Goal: Task Accomplishment & Management: Manage account settings

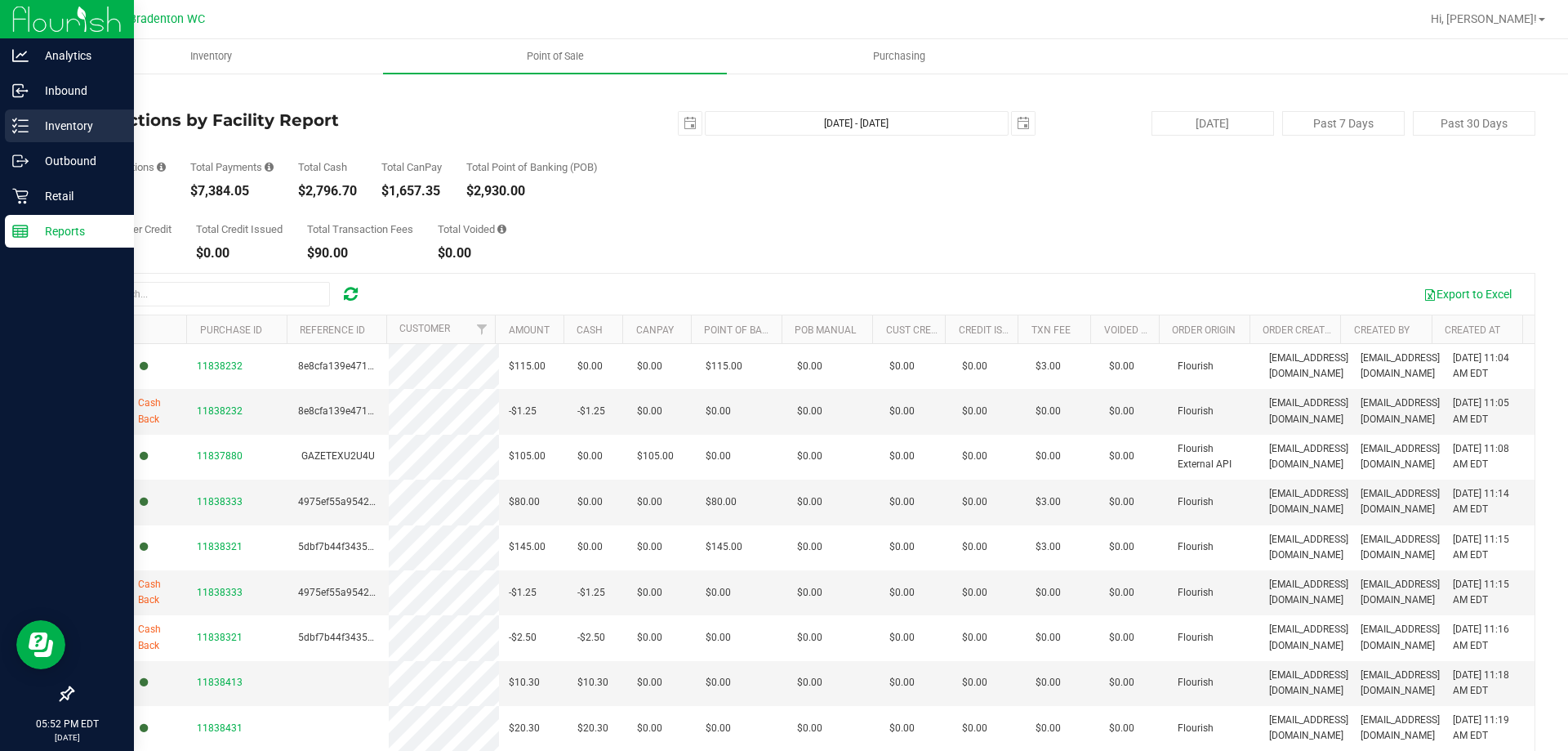
click at [83, 122] on p "Inventory" at bounding box center [78, 126] width 98 height 19
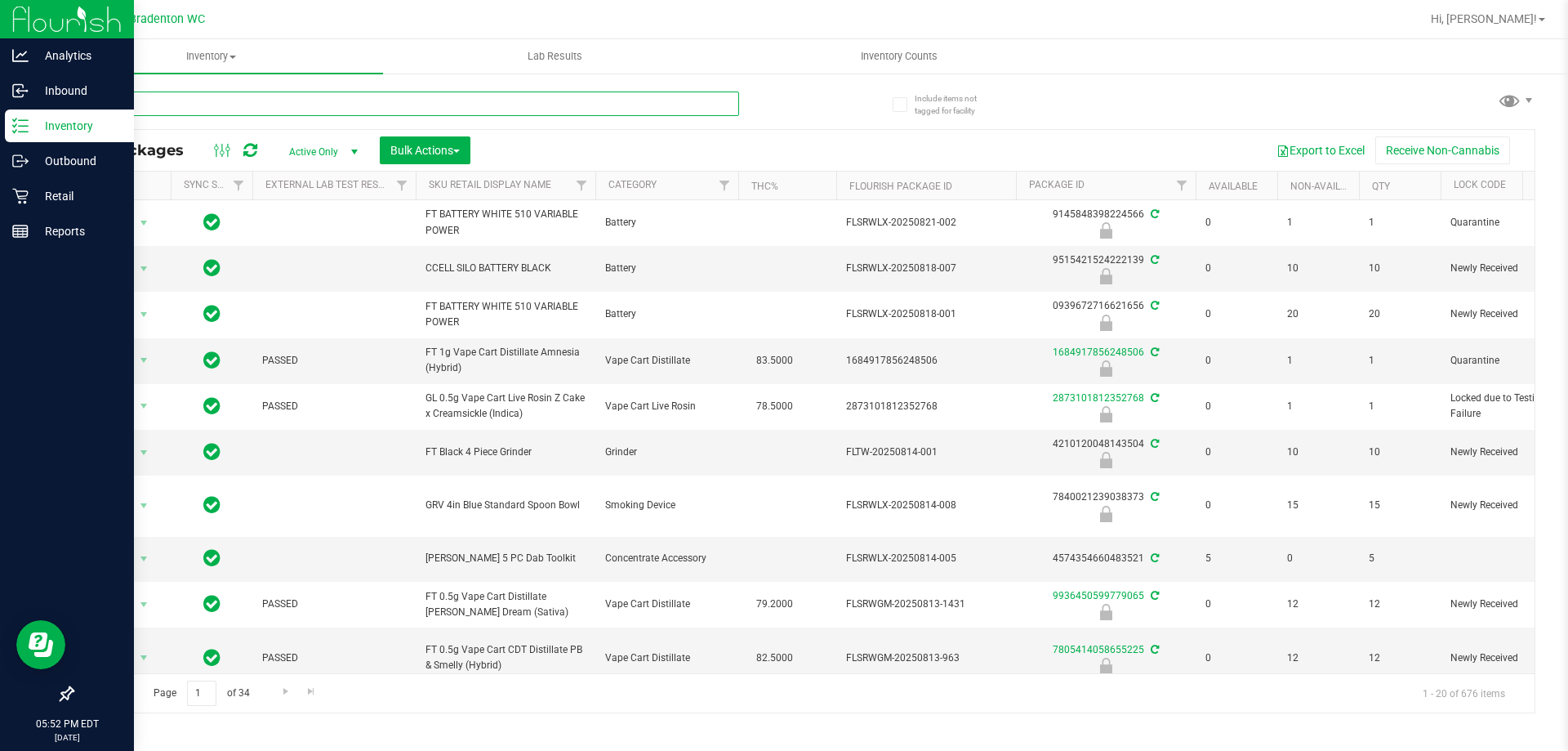
click at [180, 101] on input "text" at bounding box center [405, 104] width 667 height 25
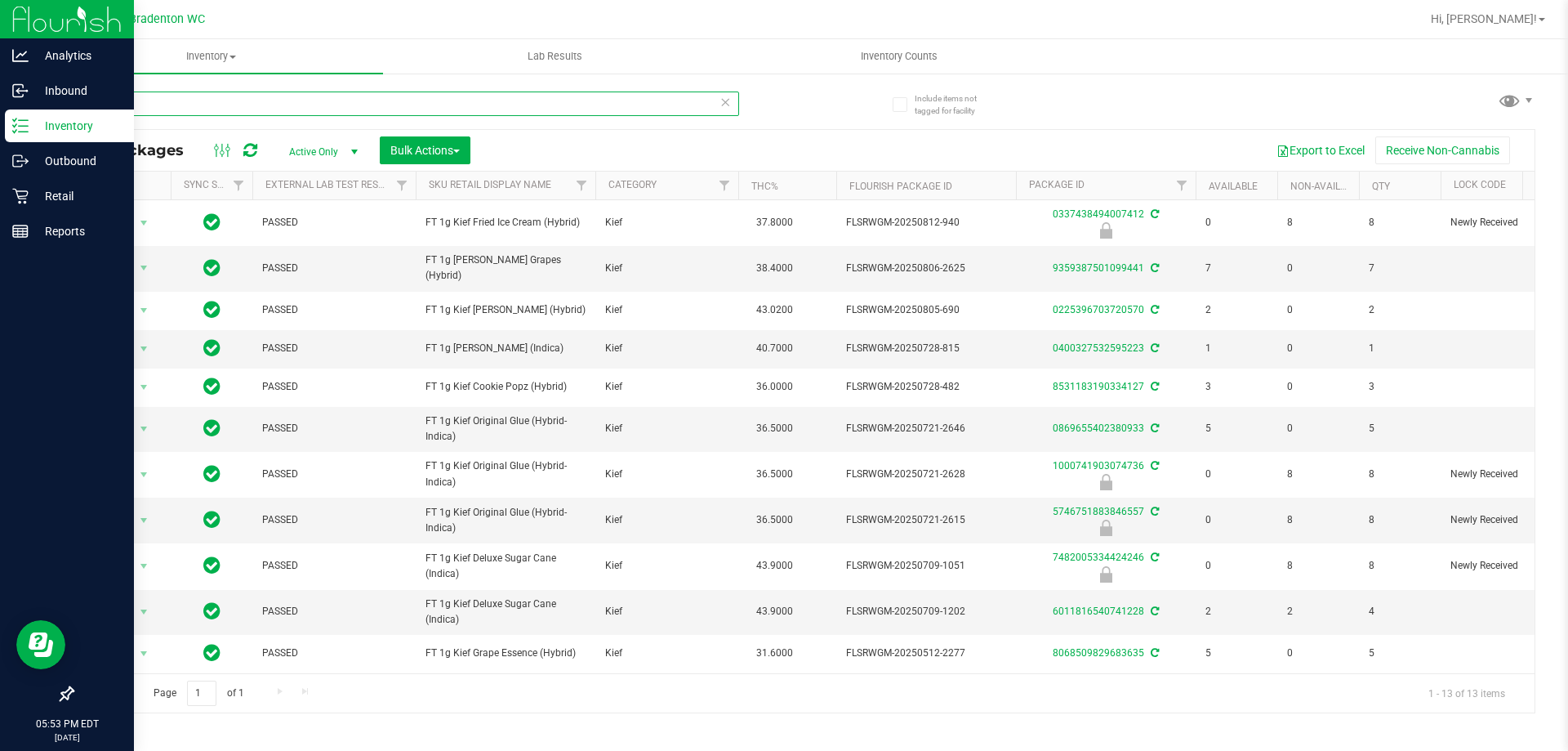
click at [183, 104] on input "kief" at bounding box center [405, 104] width 667 height 25
type input "k"
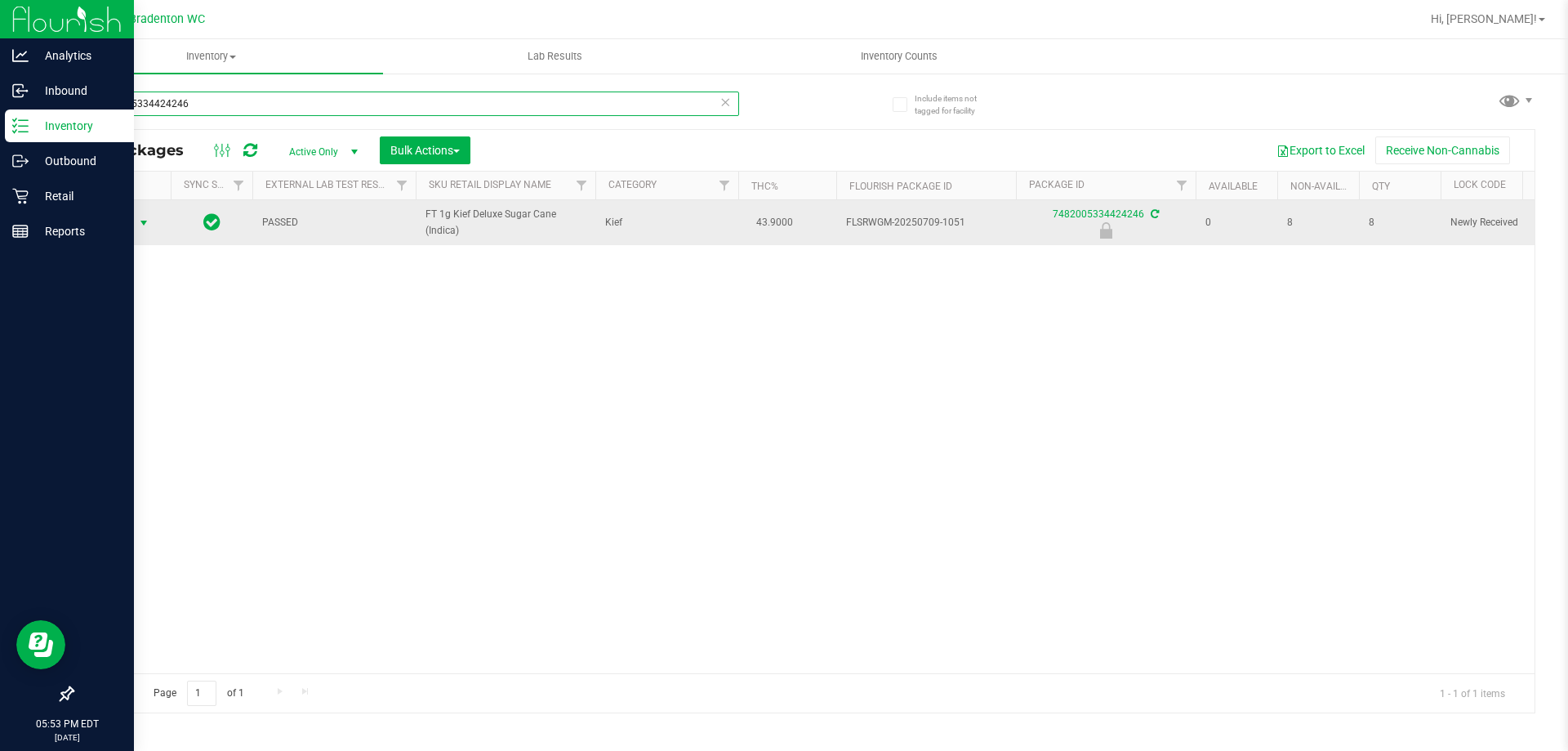
type input "7482005334424246"
drag, startPoint x: 126, startPoint y: 221, endPoint x: 120, endPoint y: 304, distance: 83.2
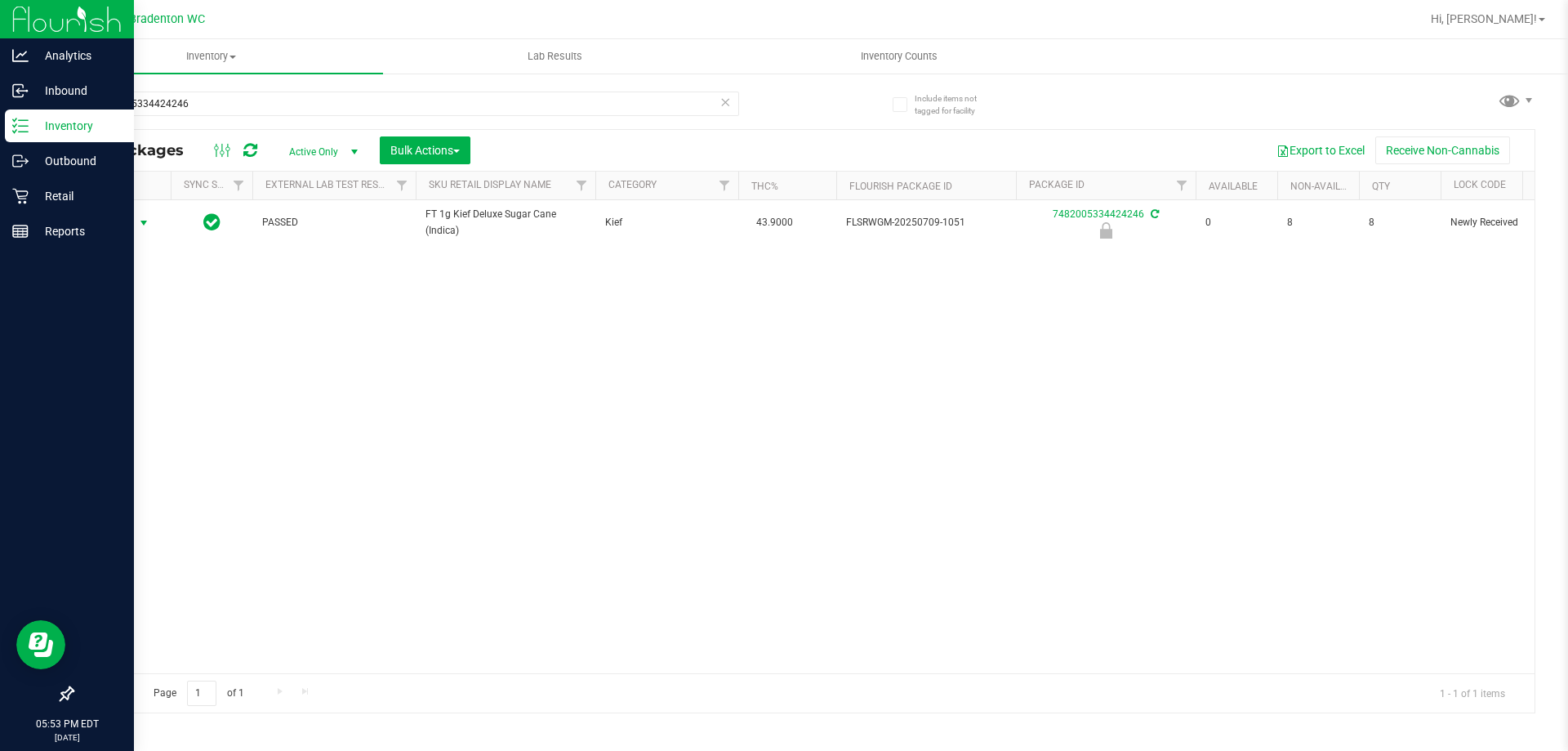
click at [125, 221] on span "Action" at bounding box center [111, 223] width 44 height 23
click at [127, 404] on li "Unlock package" at bounding box center [142, 417] width 105 height 25
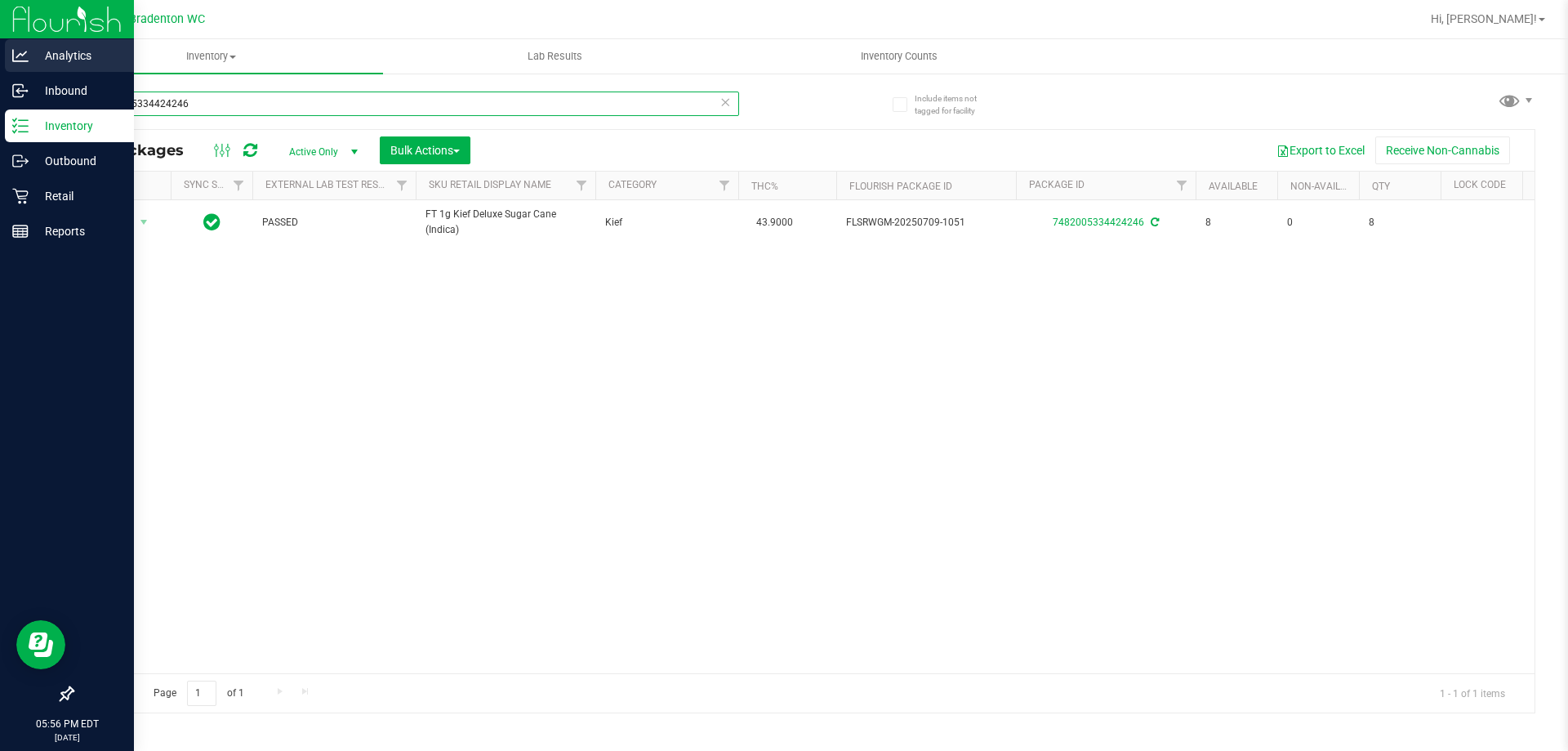
drag, startPoint x: 231, startPoint y: 101, endPoint x: 0, endPoint y: 72, distance: 232.8
click at [0, 72] on div "Analytics Inbound Inventory Outbound Retail Reports 05:56 PM EDT [DATE] 08/24 B…" at bounding box center [784, 376] width 1568 height 751
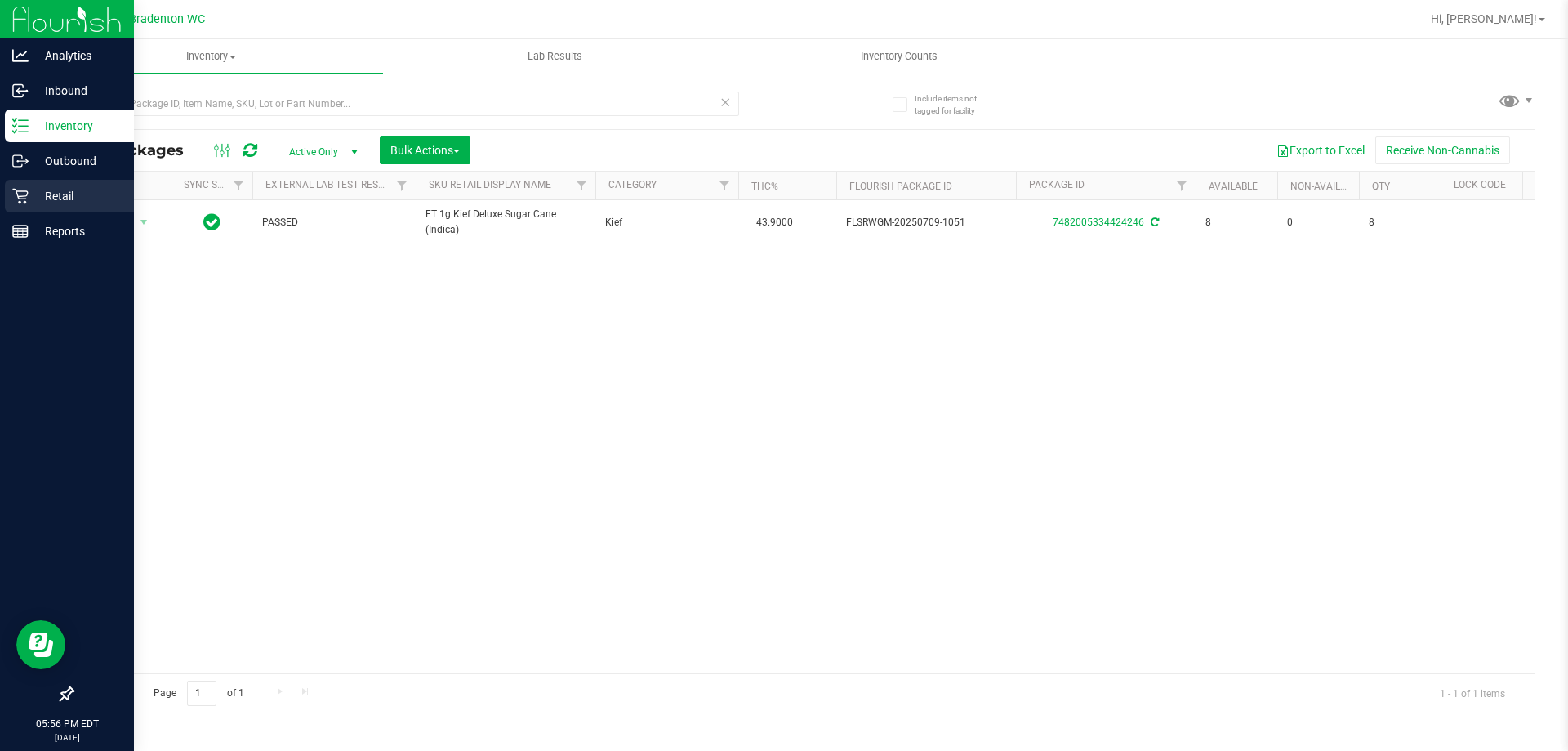
click at [28, 194] on icon at bounding box center [20, 196] width 15 height 15
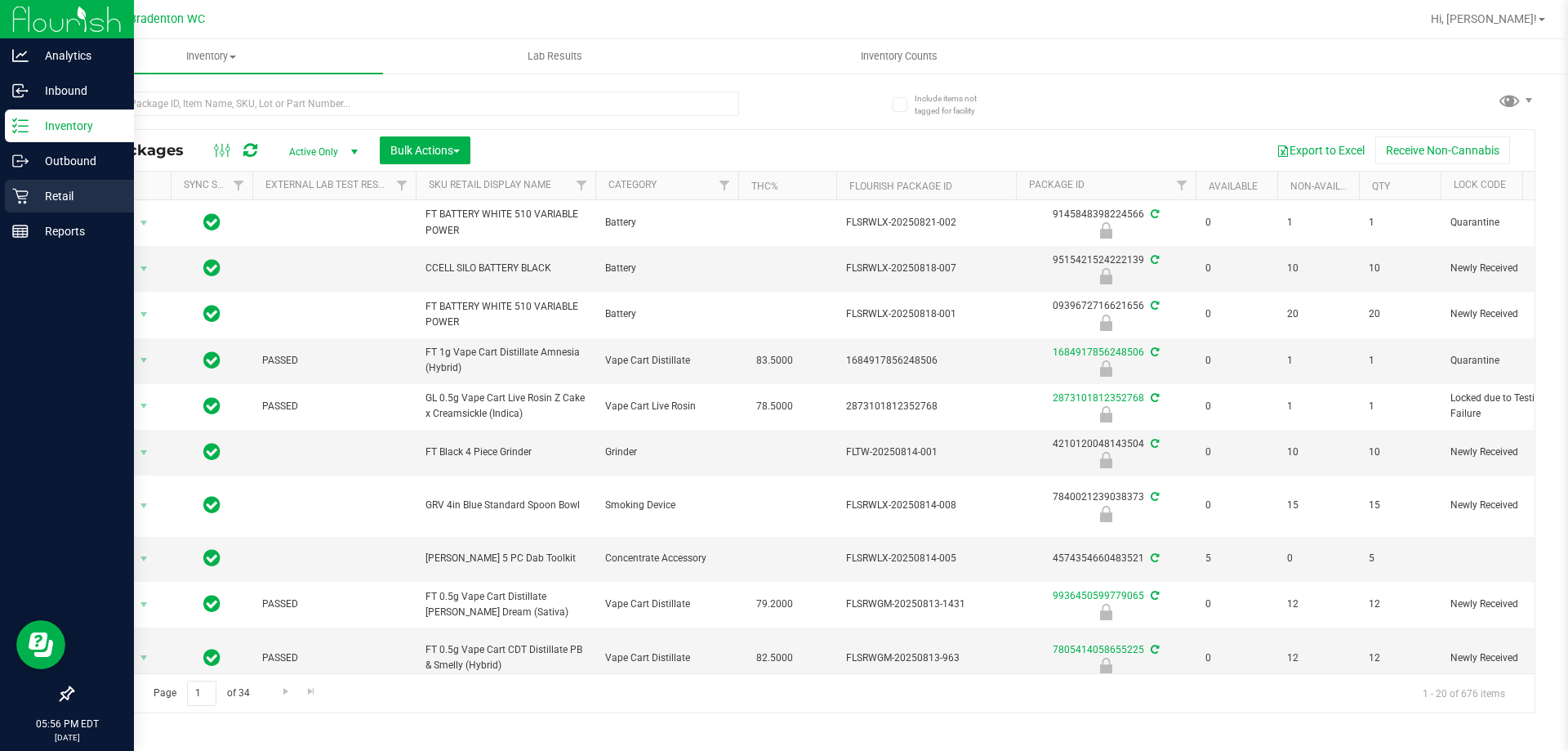
click at [43, 185] on div "Retail" at bounding box center [69, 196] width 129 height 33
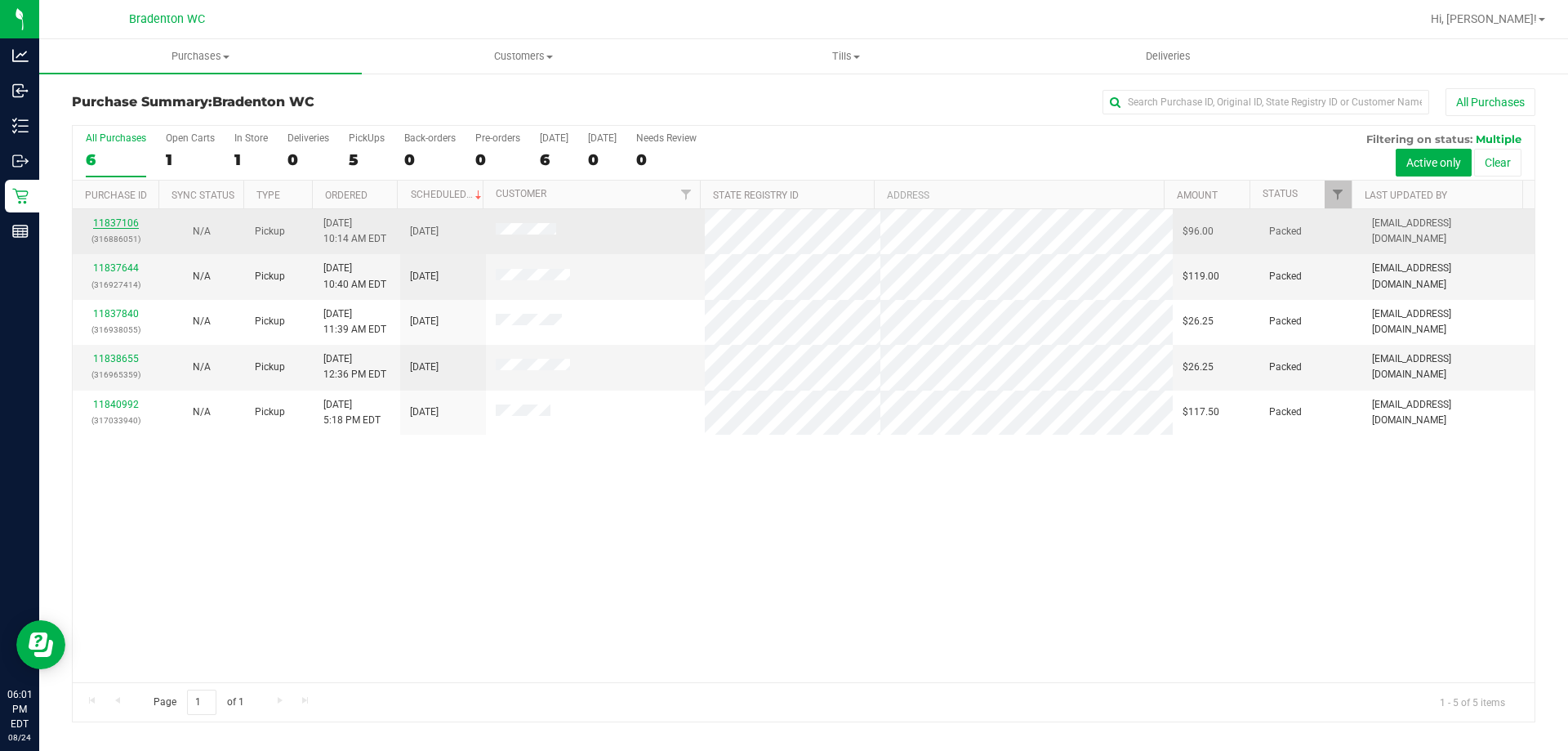
click at [106, 221] on link "11837106" at bounding box center [116, 223] width 46 height 12
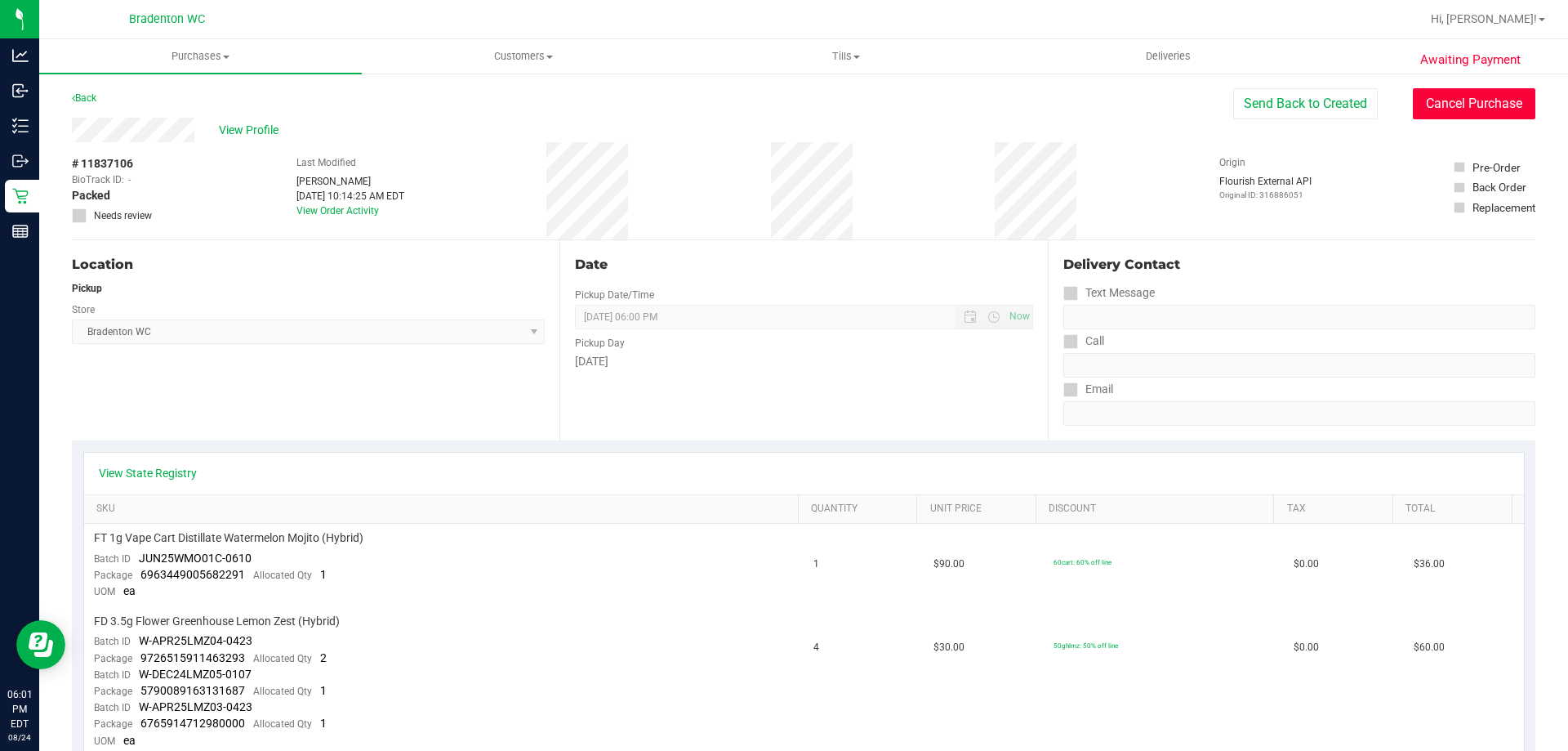
click at [1472, 103] on button "Cancel Purchase" at bounding box center [1474, 104] width 123 height 31
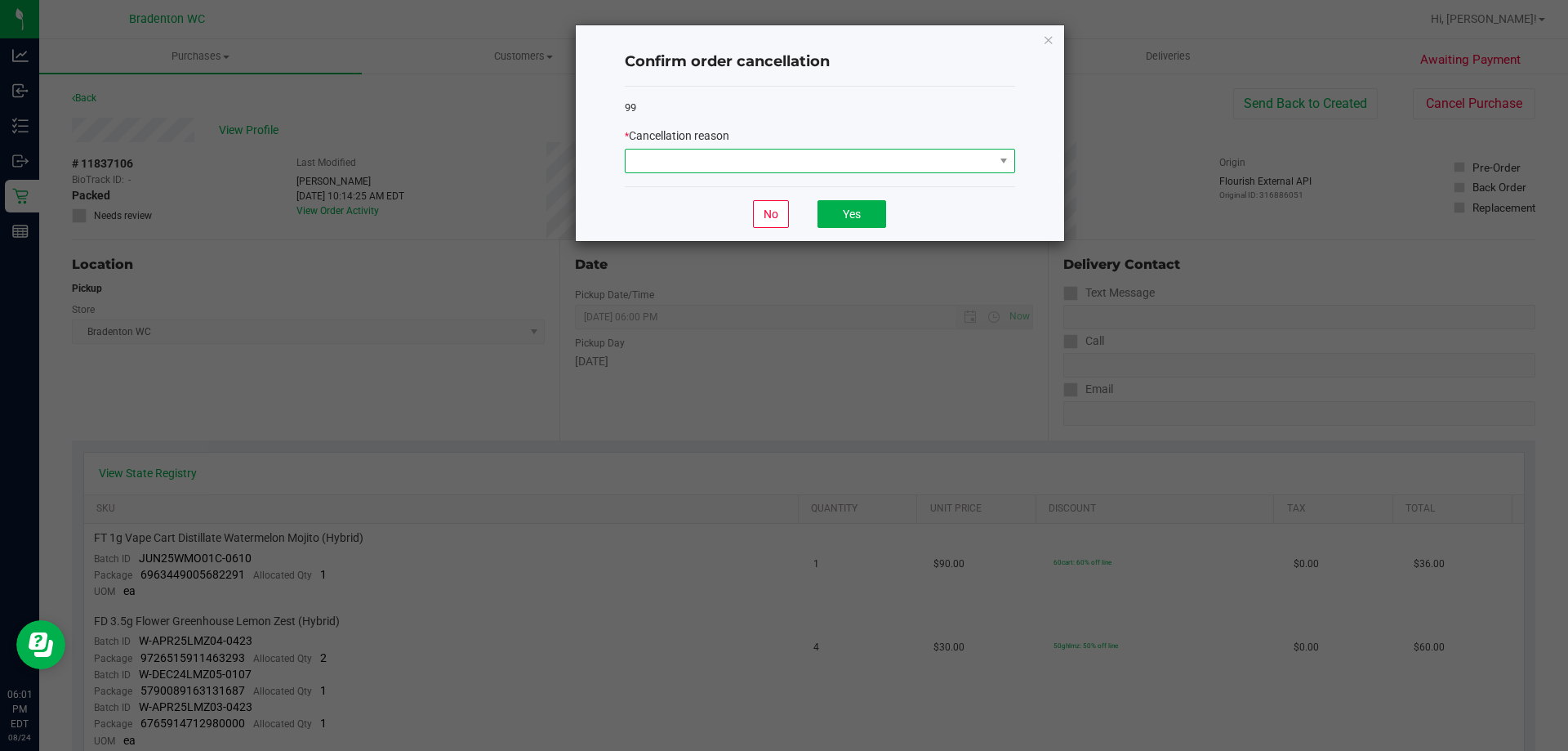
click at [699, 157] on span at bounding box center [809, 161] width 369 height 23
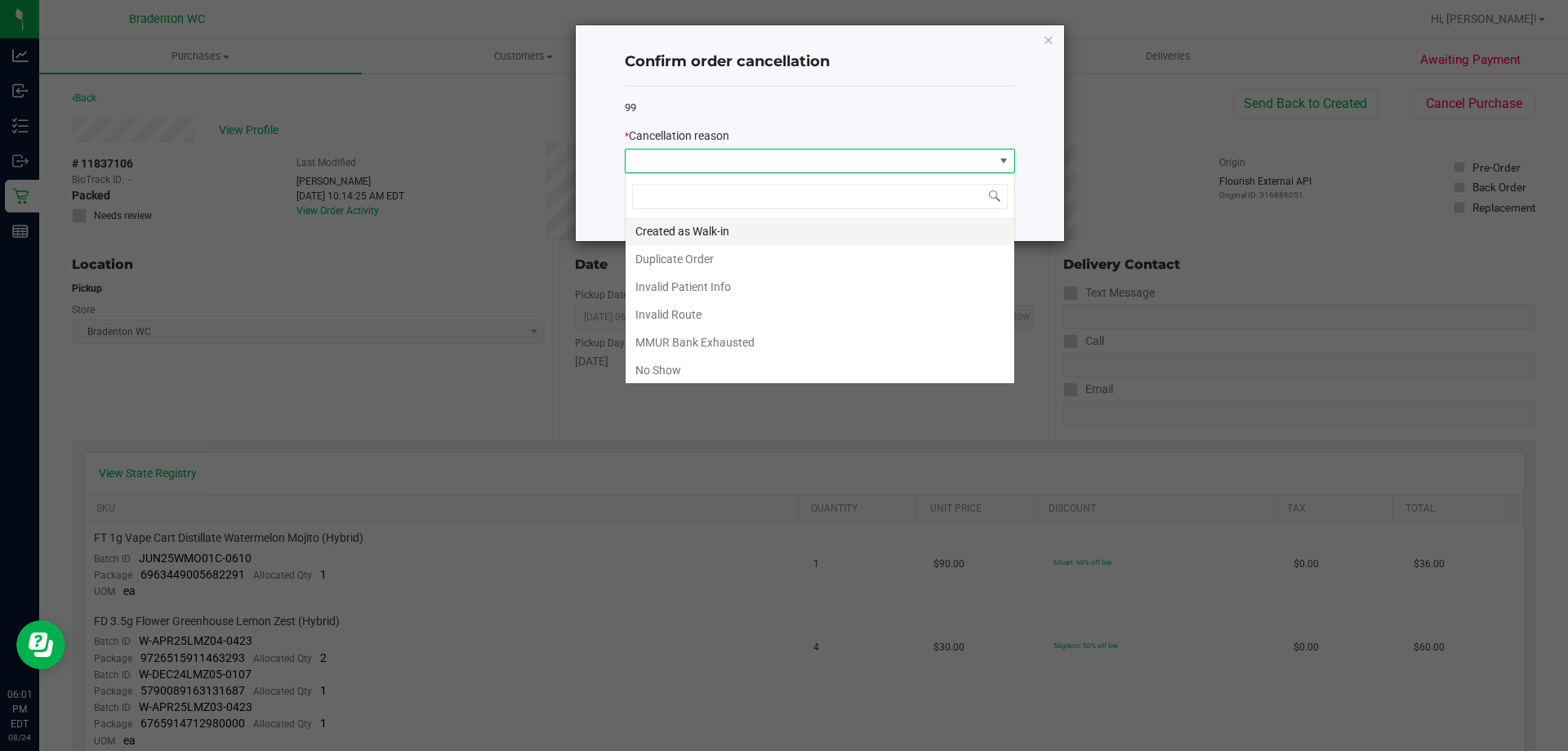
scroll to position [25, 391]
click at [659, 369] on li "No Show" at bounding box center [819, 370] width 389 height 28
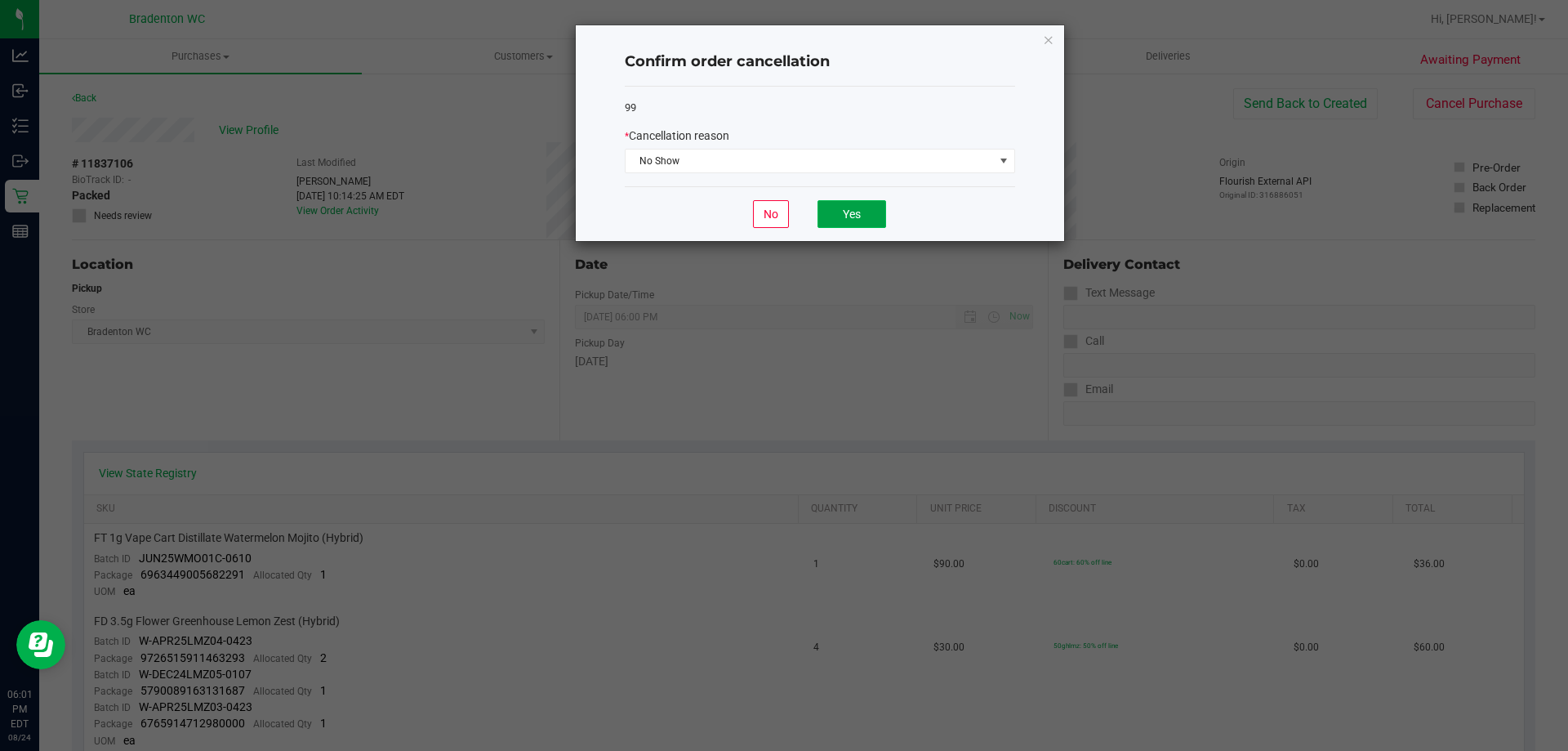
click at [862, 219] on button "Yes" at bounding box center [851, 213] width 68 height 28
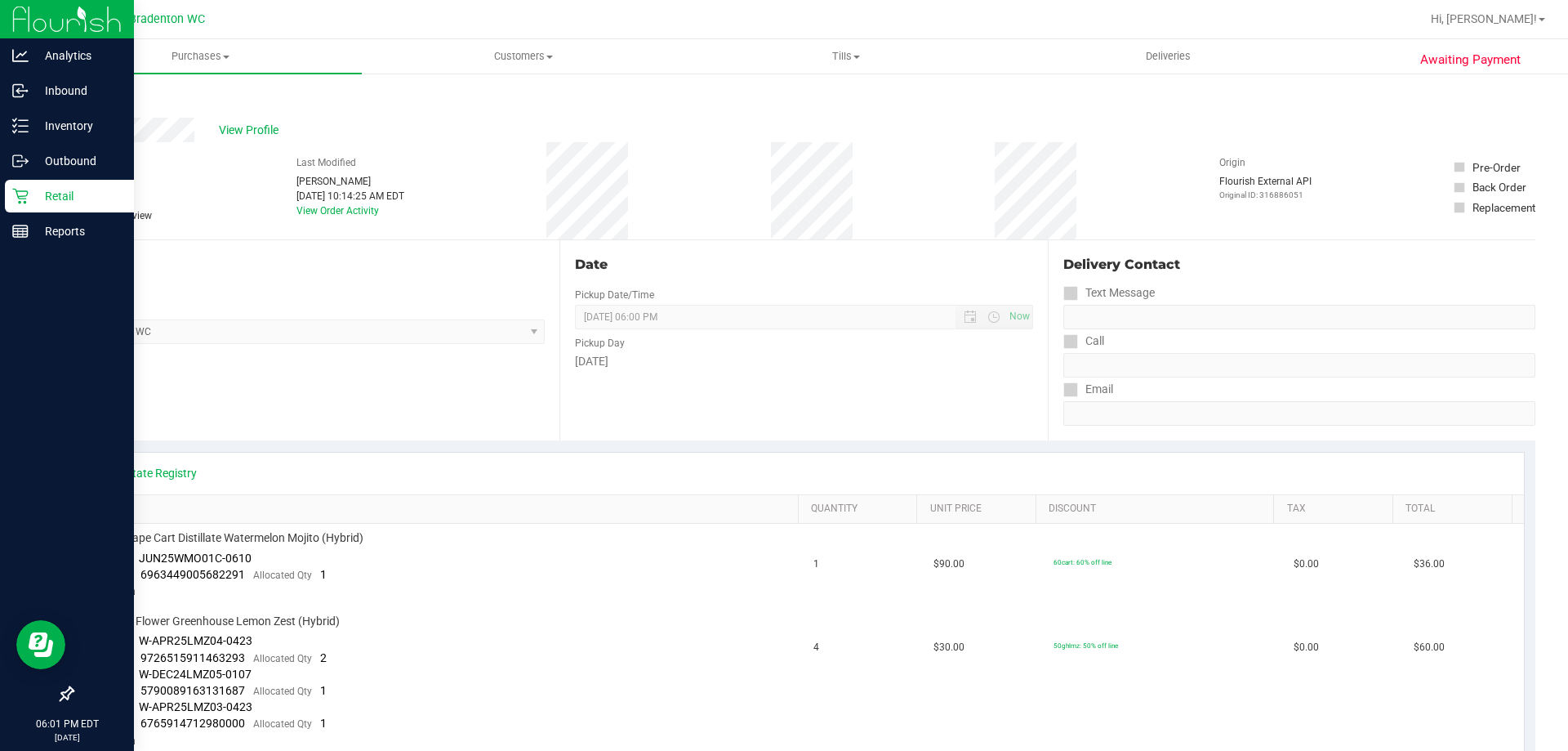
click at [56, 198] on p "Retail" at bounding box center [78, 196] width 98 height 19
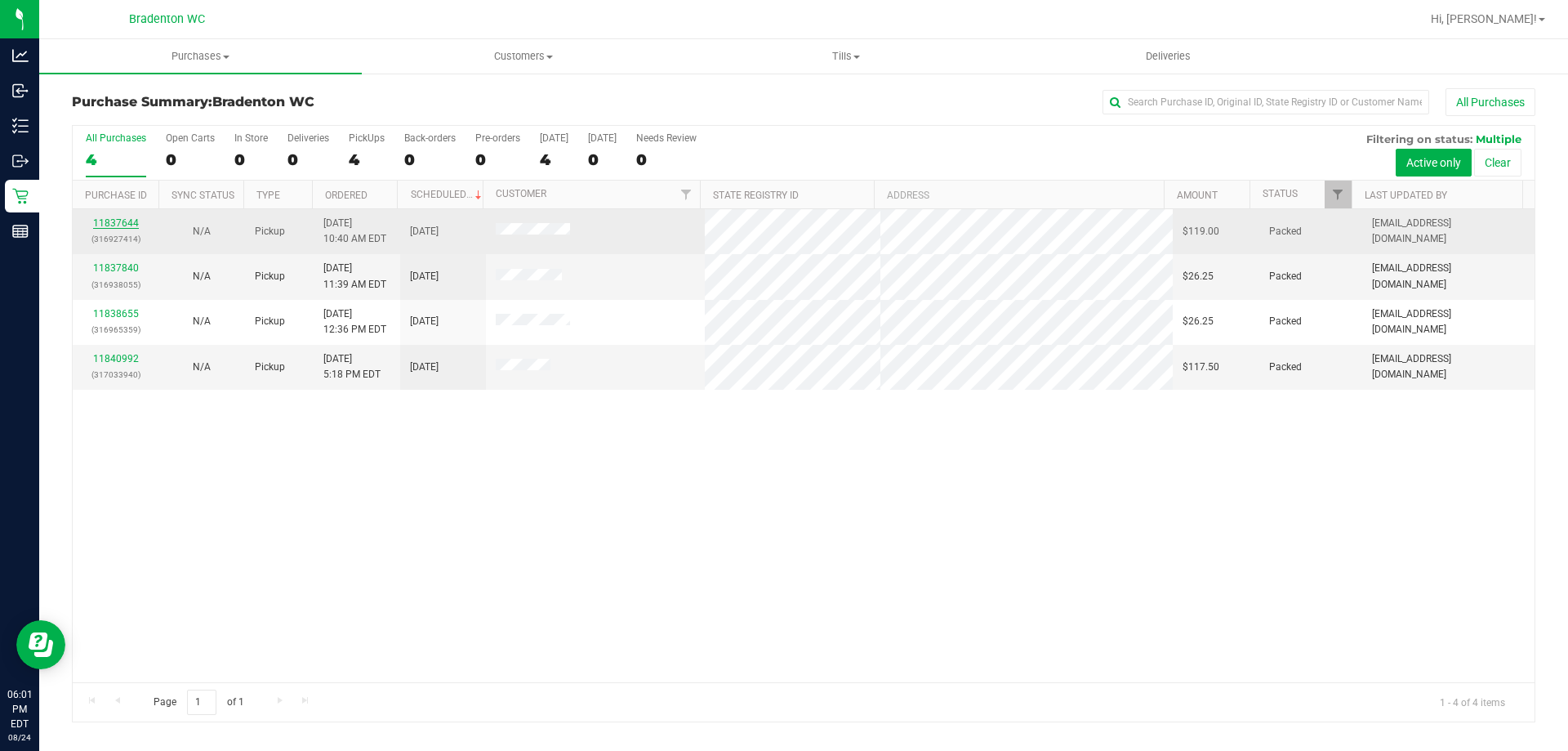
click at [100, 222] on link "11837644" at bounding box center [116, 223] width 46 height 12
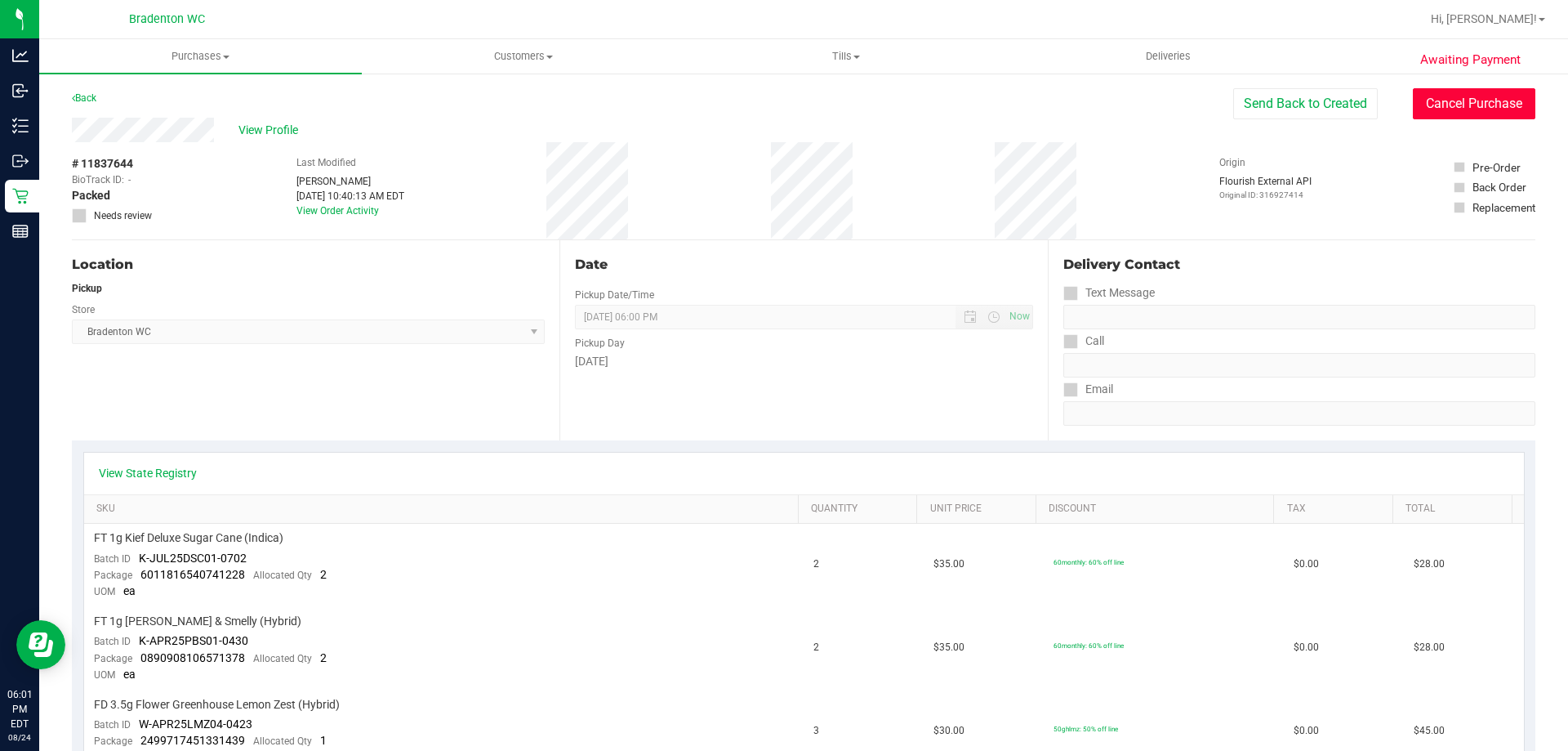
click at [1412, 107] on button "Cancel Purchase" at bounding box center [1474, 104] width 123 height 31
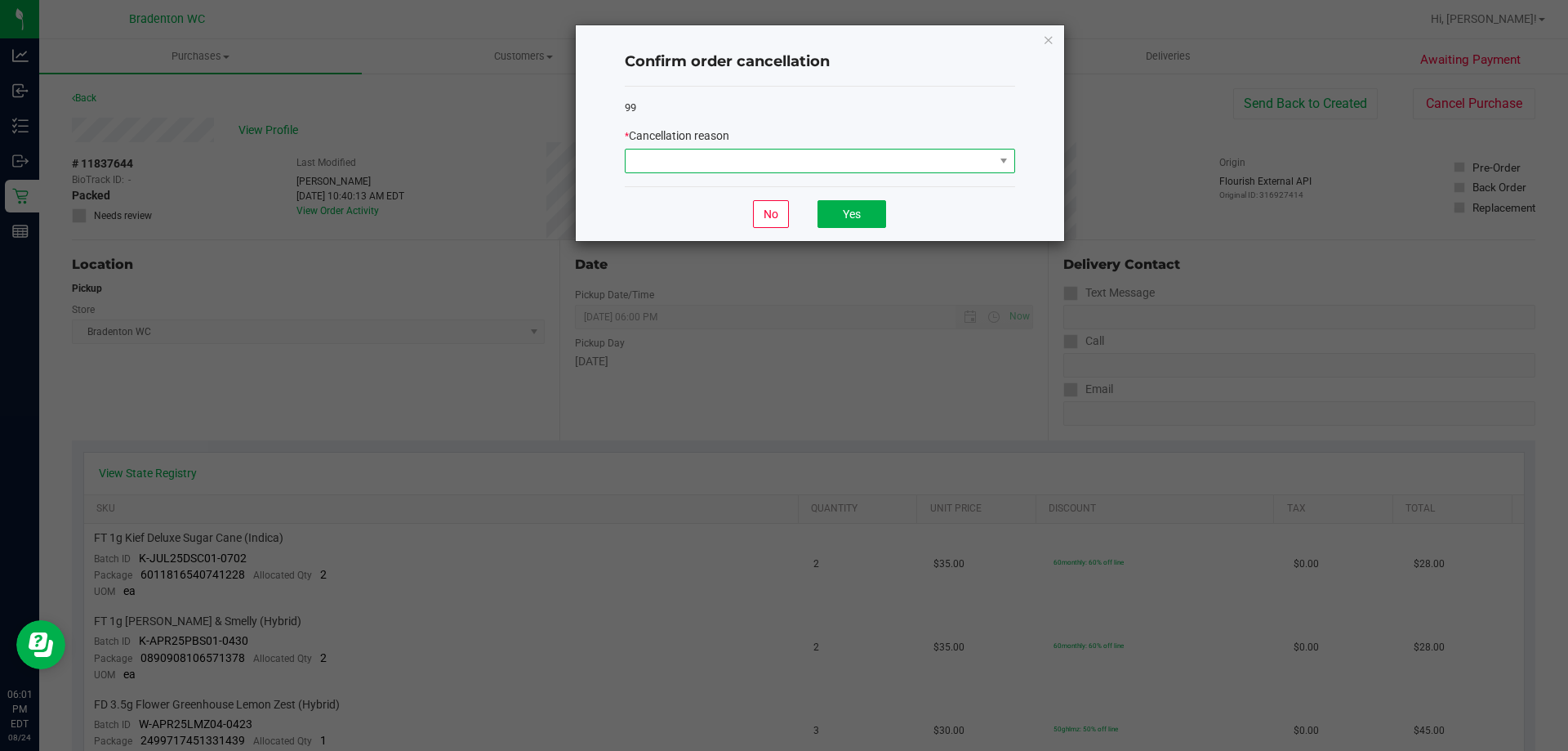
click at [657, 156] on span at bounding box center [809, 161] width 369 height 23
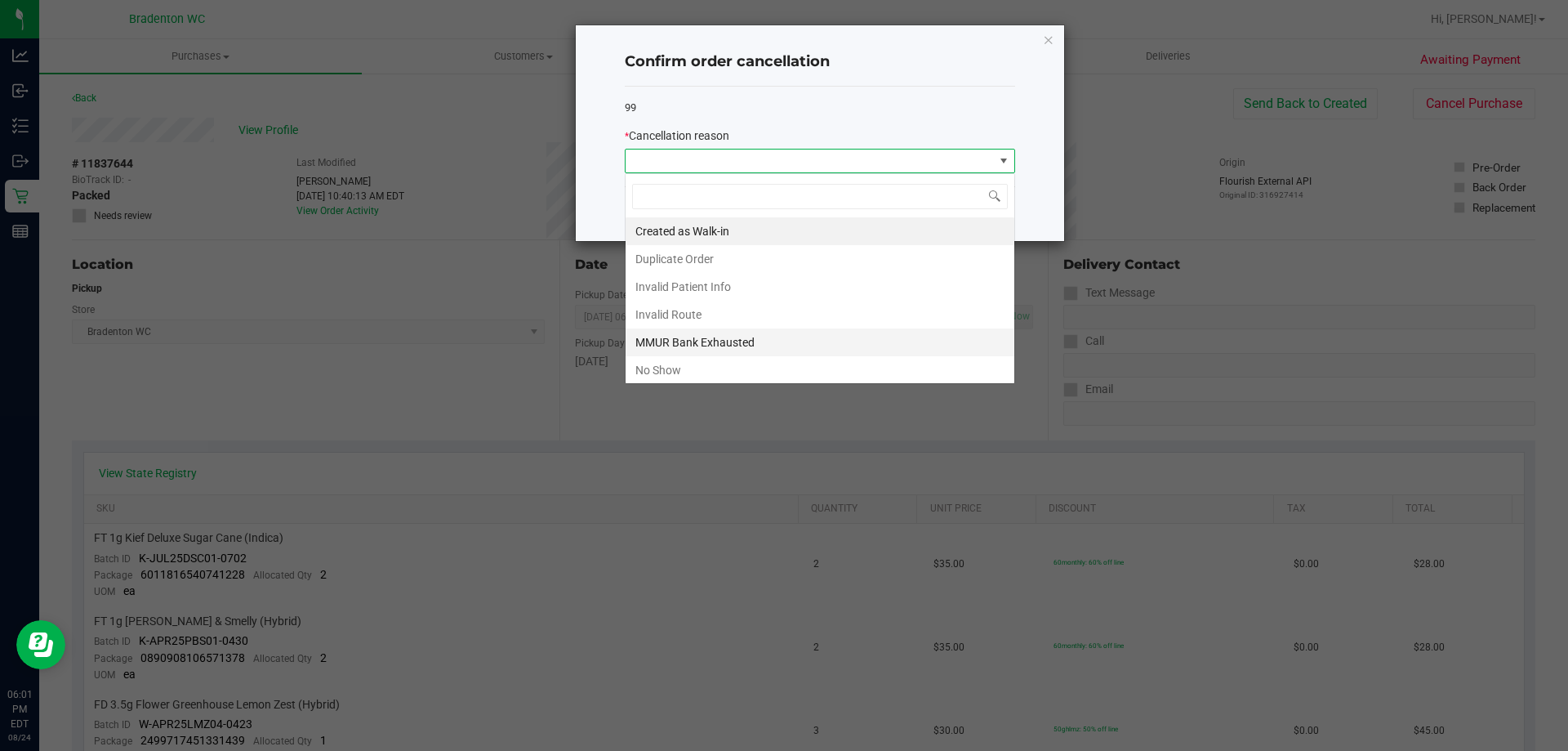
scroll to position [25, 391]
click at [645, 359] on li "No Show" at bounding box center [819, 370] width 389 height 28
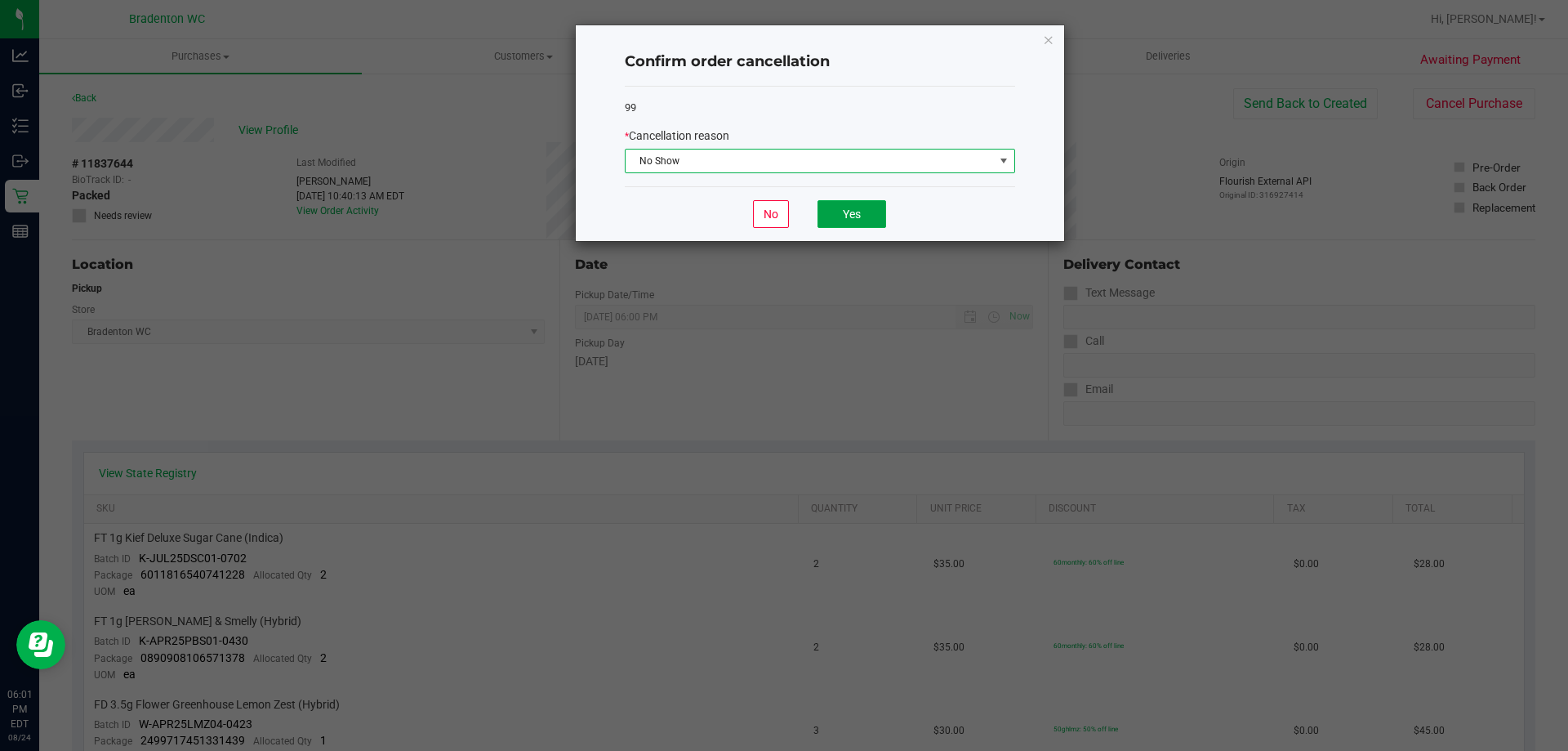
click at [830, 213] on button "Yes" at bounding box center [851, 213] width 68 height 28
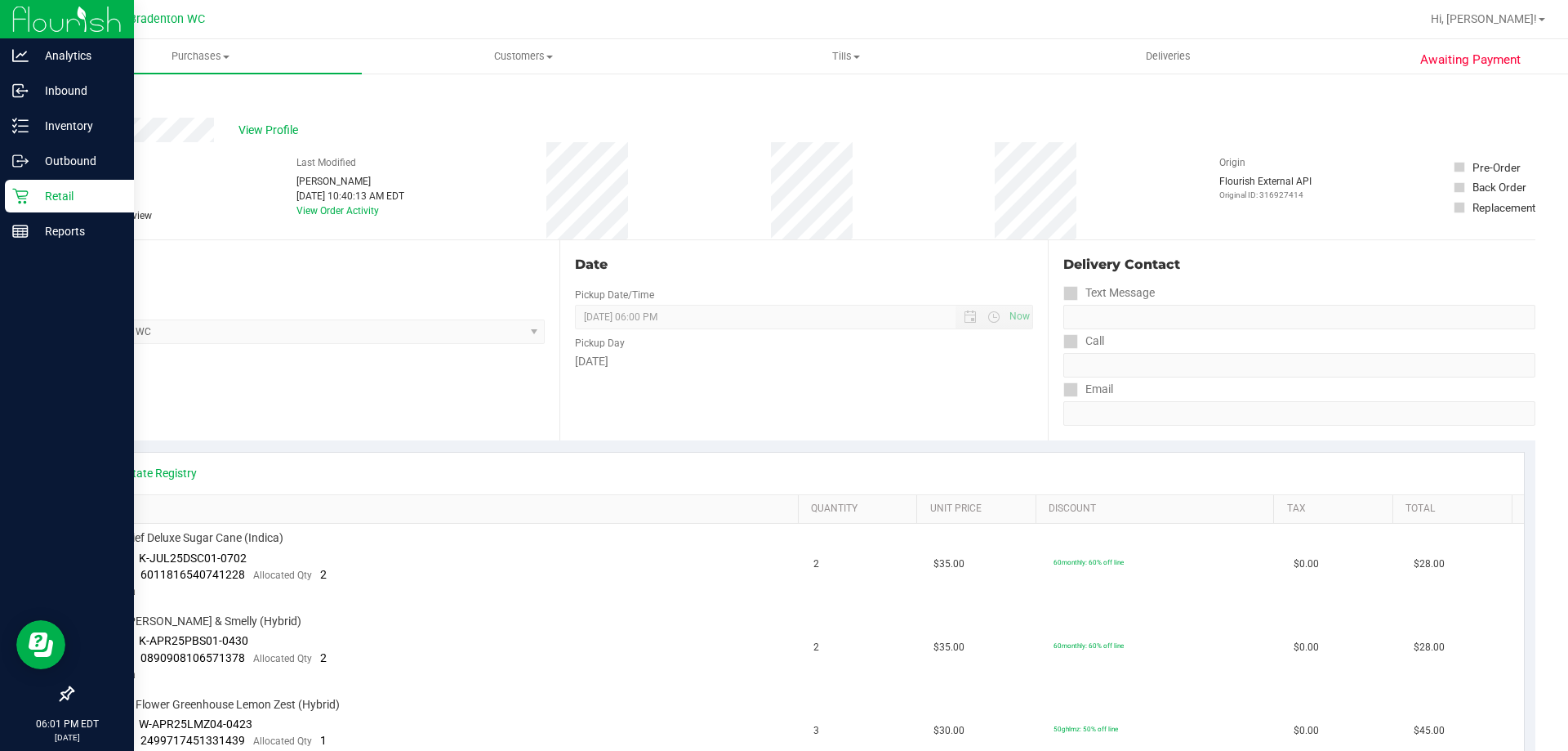
click at [50, 194] on p "Retail" at bounding box center [78, 196] width 98 height 19
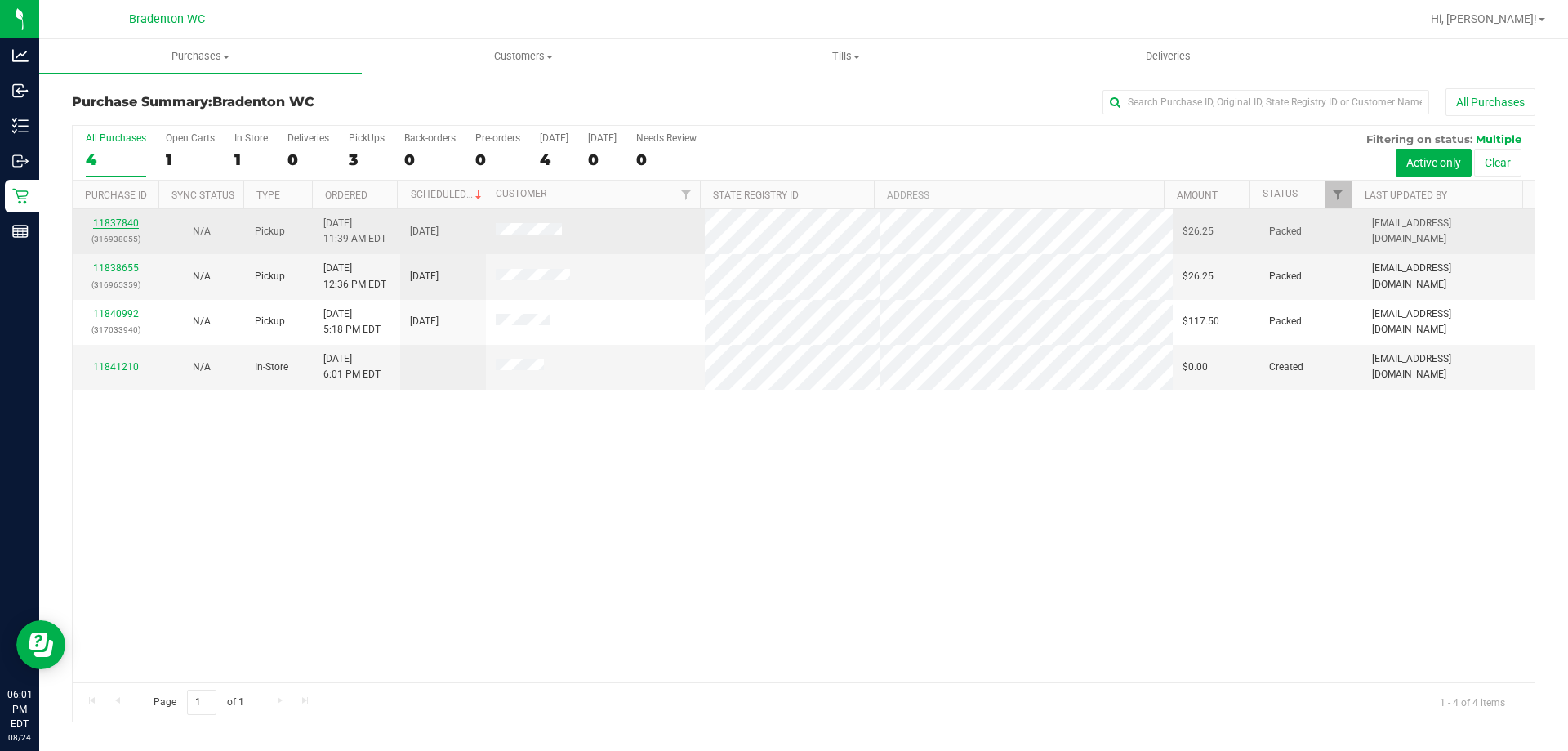
click at [113, 222] on link "11837840" at bounding box center [116, 223] width 46 height 12
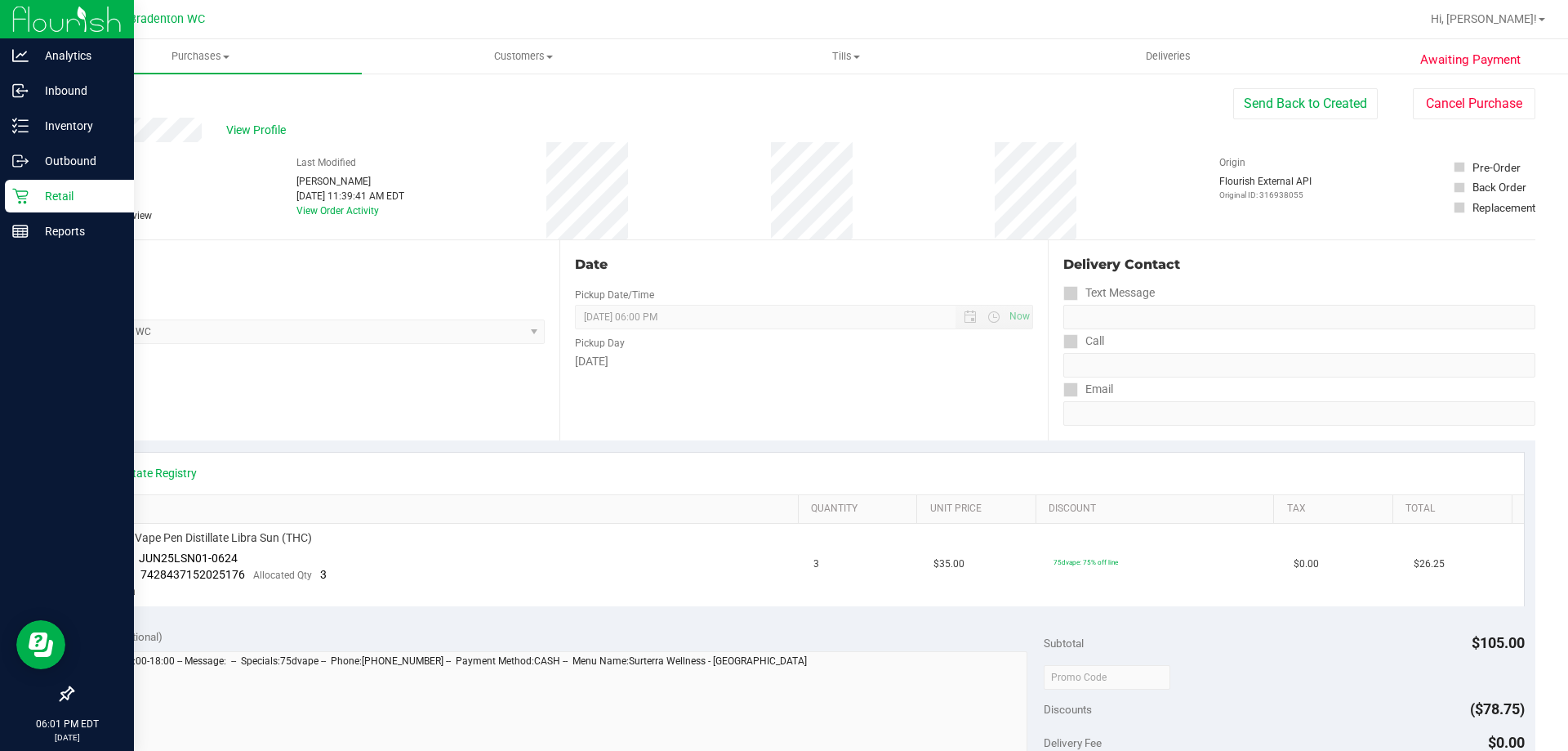
click at [117, 195] on p "Retail" at bounding box center [78, 196] width 98 height 19
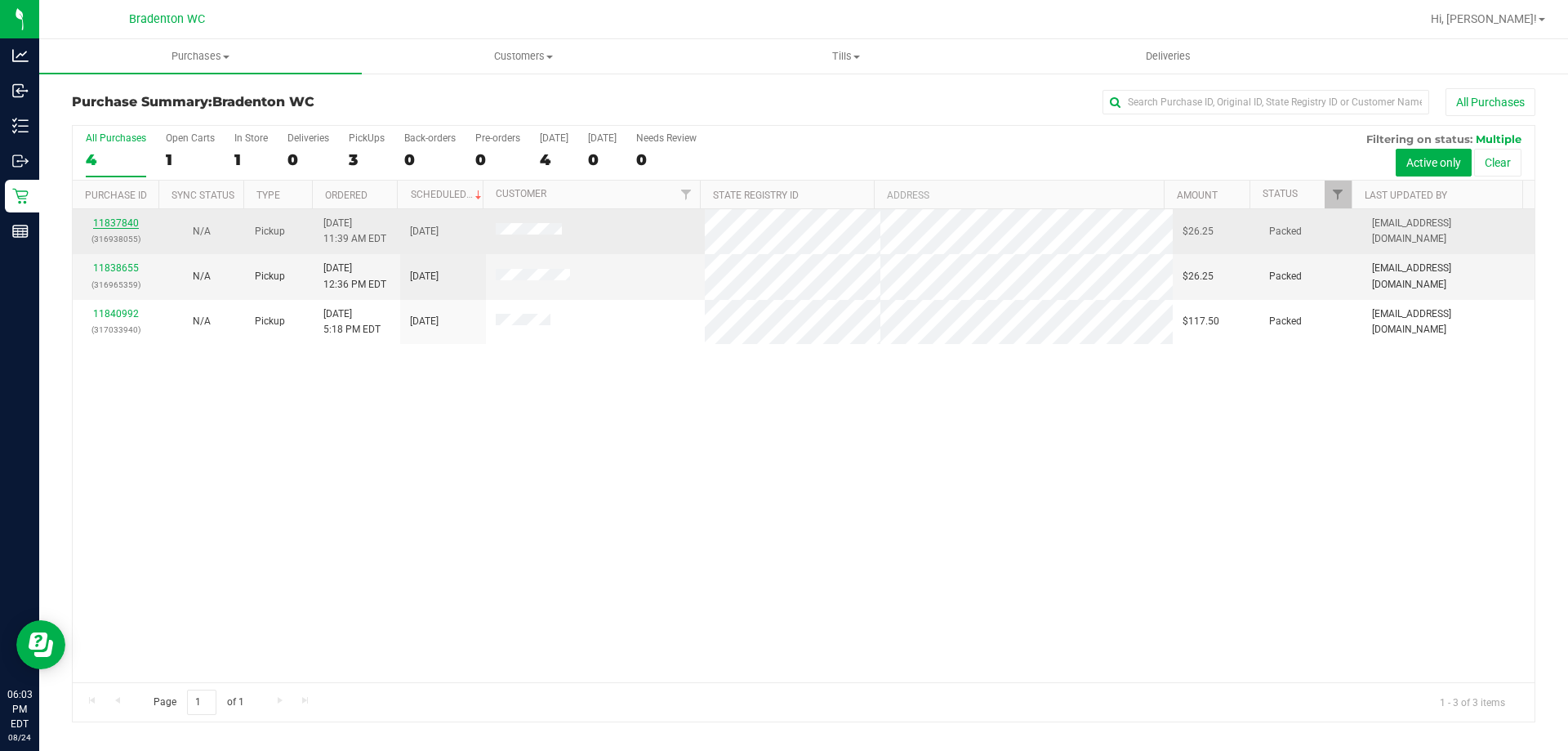
click at [110, 226] on link "11837840" at bounding box center [116, 223] width 46 height 12
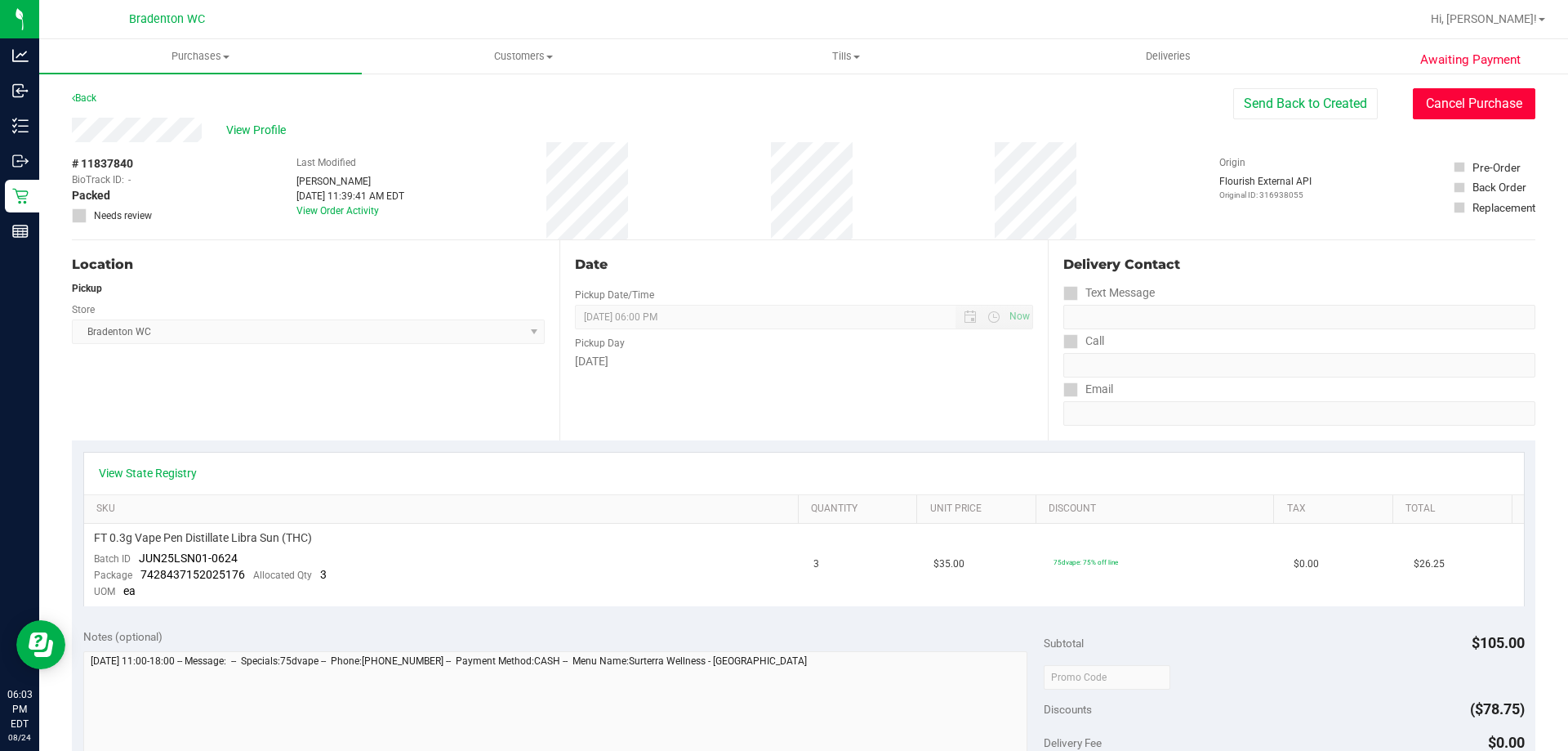
click at [1438, 97] on button "Cancel Purchase" at bounding box center [1474, 104] width 123 height 31
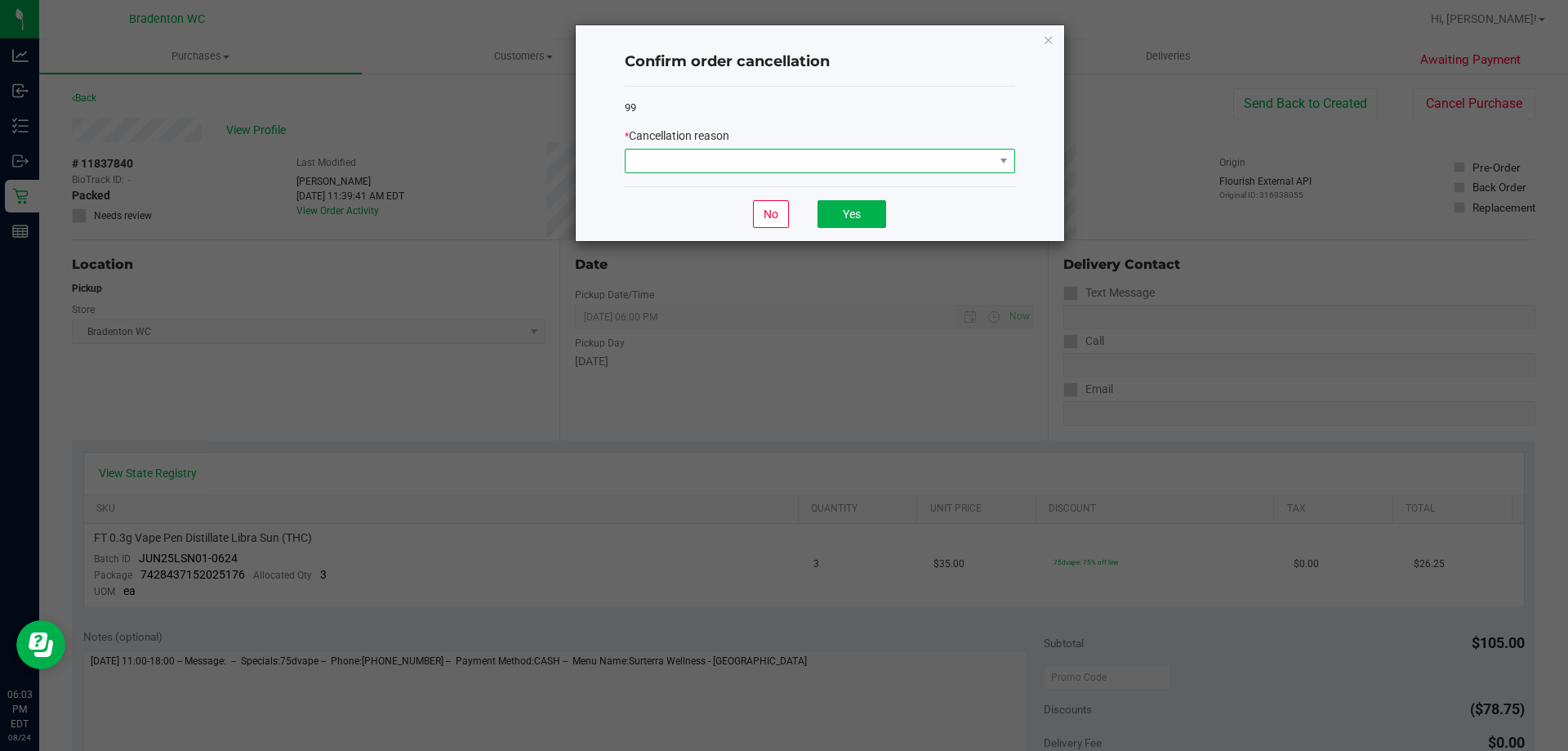
click at [871, 165] on span at bounding box center [809, 161] width 369 height 23
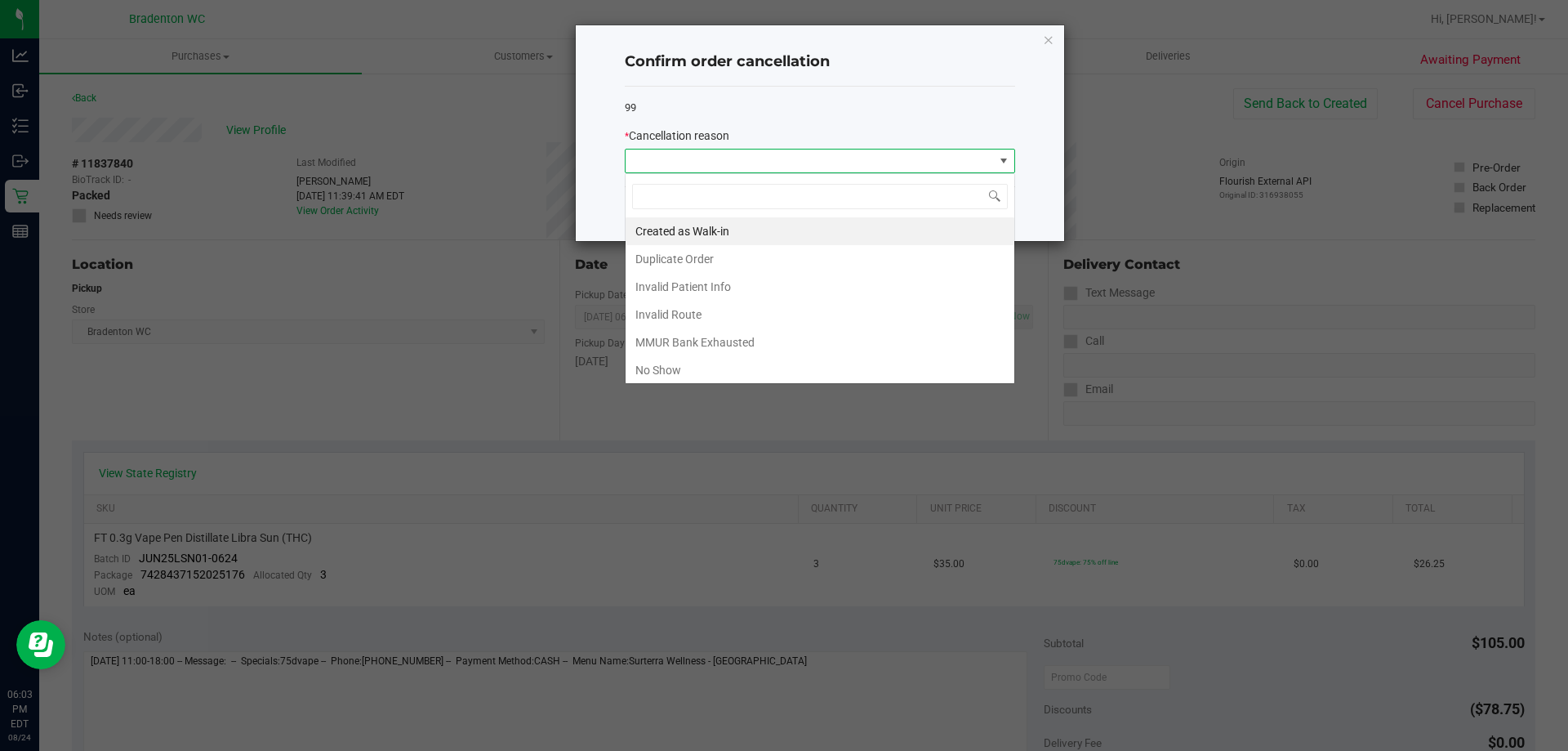
scroll to position [25, 391]
click at [674, 365] on li "No Show" at bounding box center [819, 370] width 389 height 28
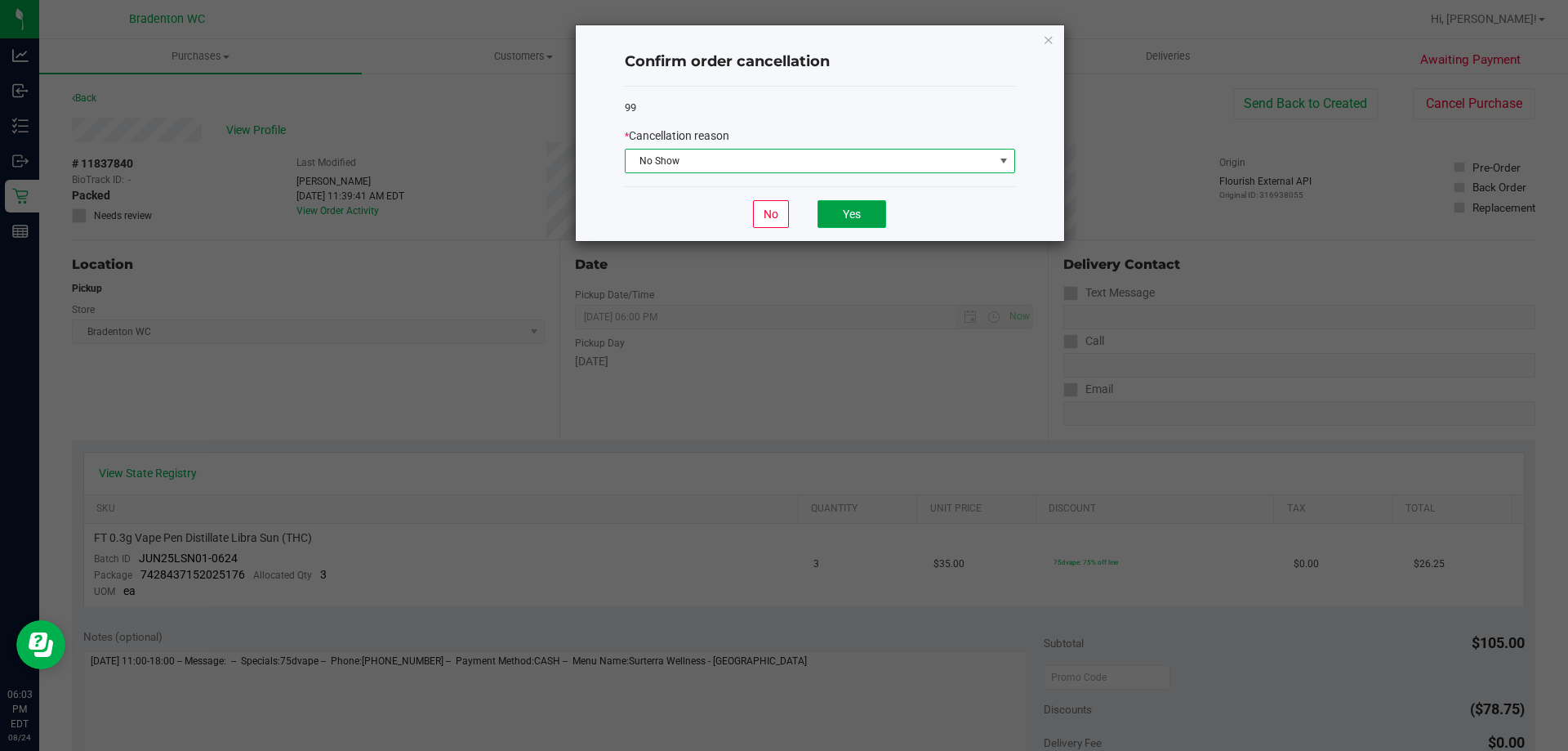
click at [860, 210] on button "Yes" at bounding box center [851, 213] width 68 height 28
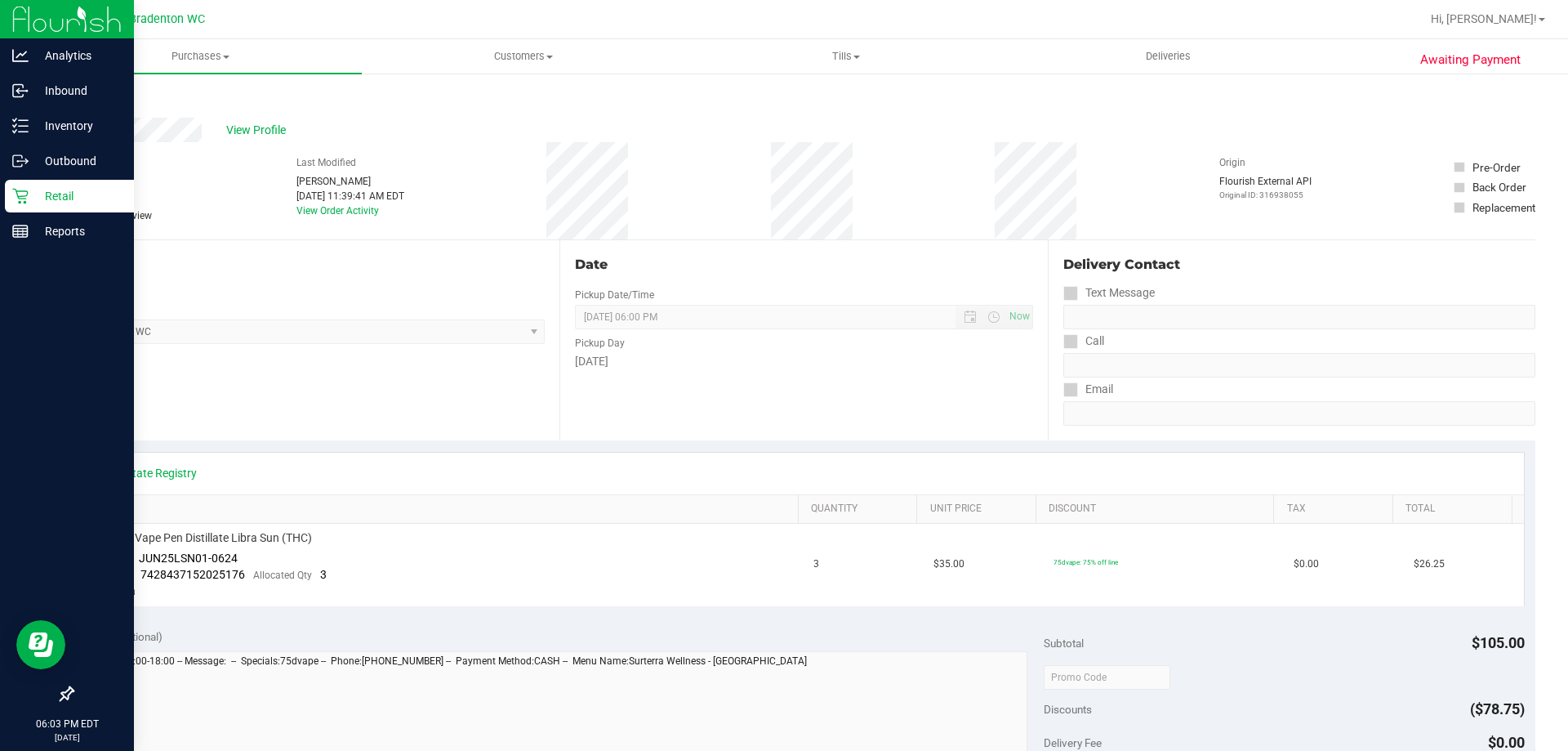
click at [56, 196] on p "Retail" at bounding box center [78, 196] width 98 height 19
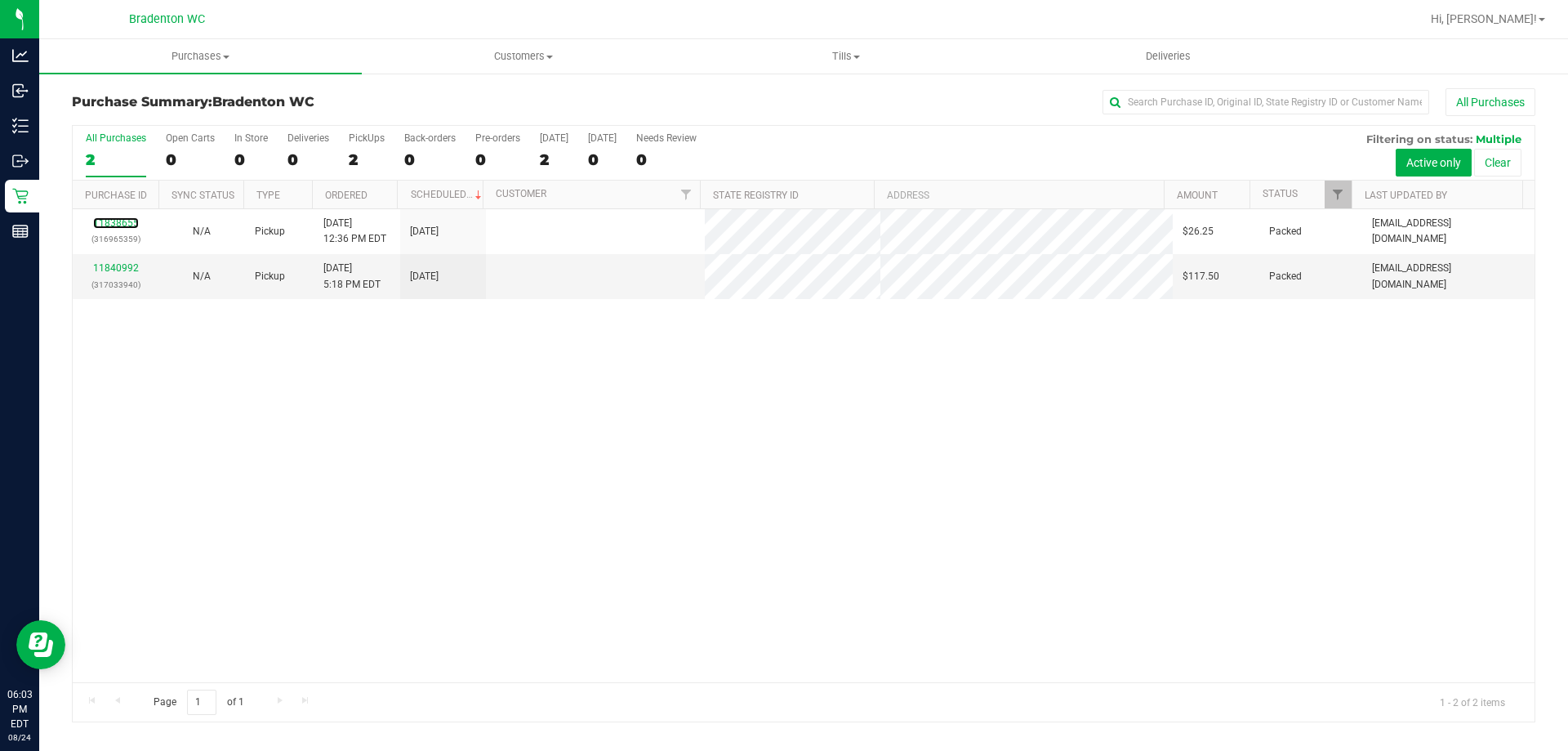
click at [114, 227] on link "11838655" at bounding box center [116, 223] width 46 height 12
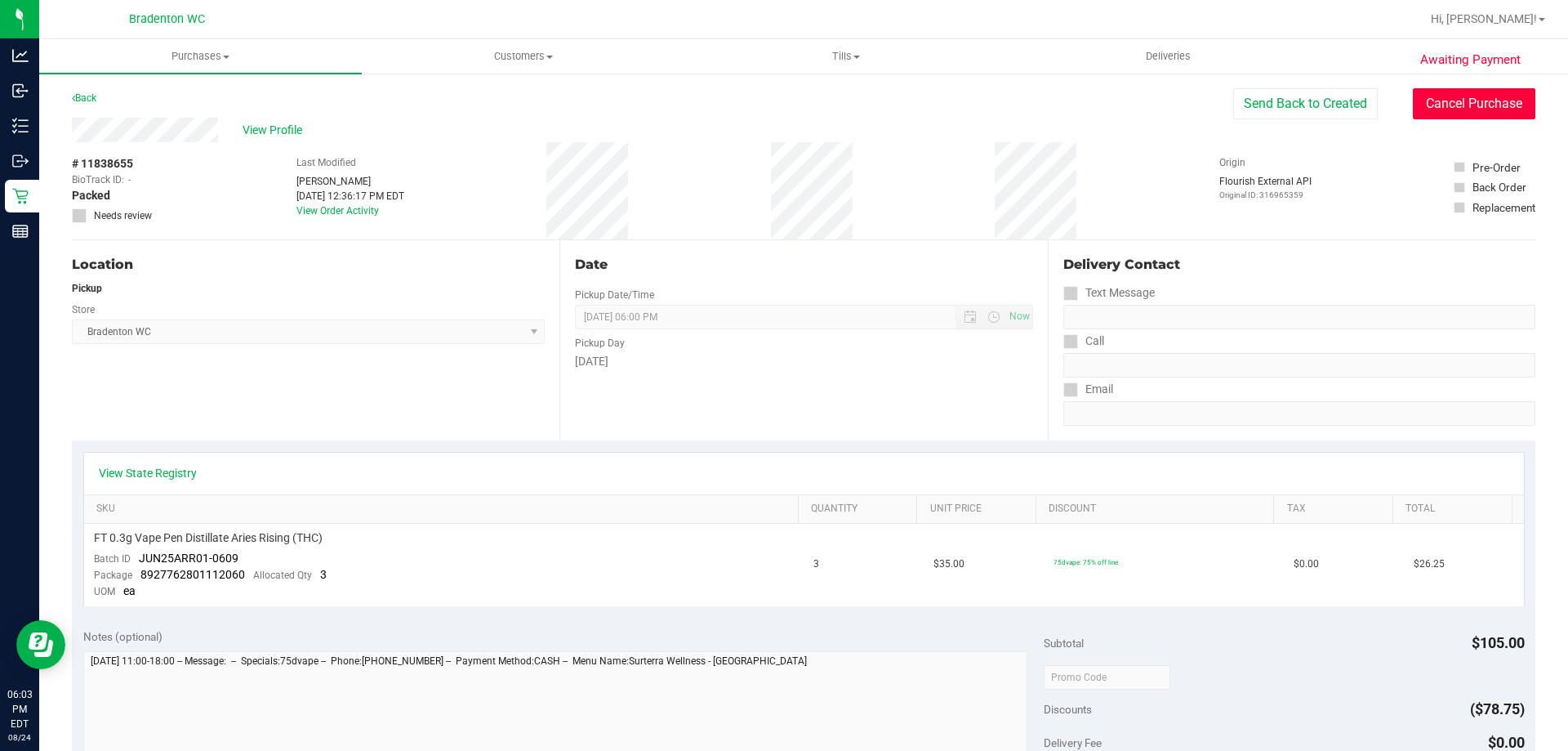
click at [1412, 96] on button "Cancel Purchase" at bounding box center [1474, 104] width 123 height 31
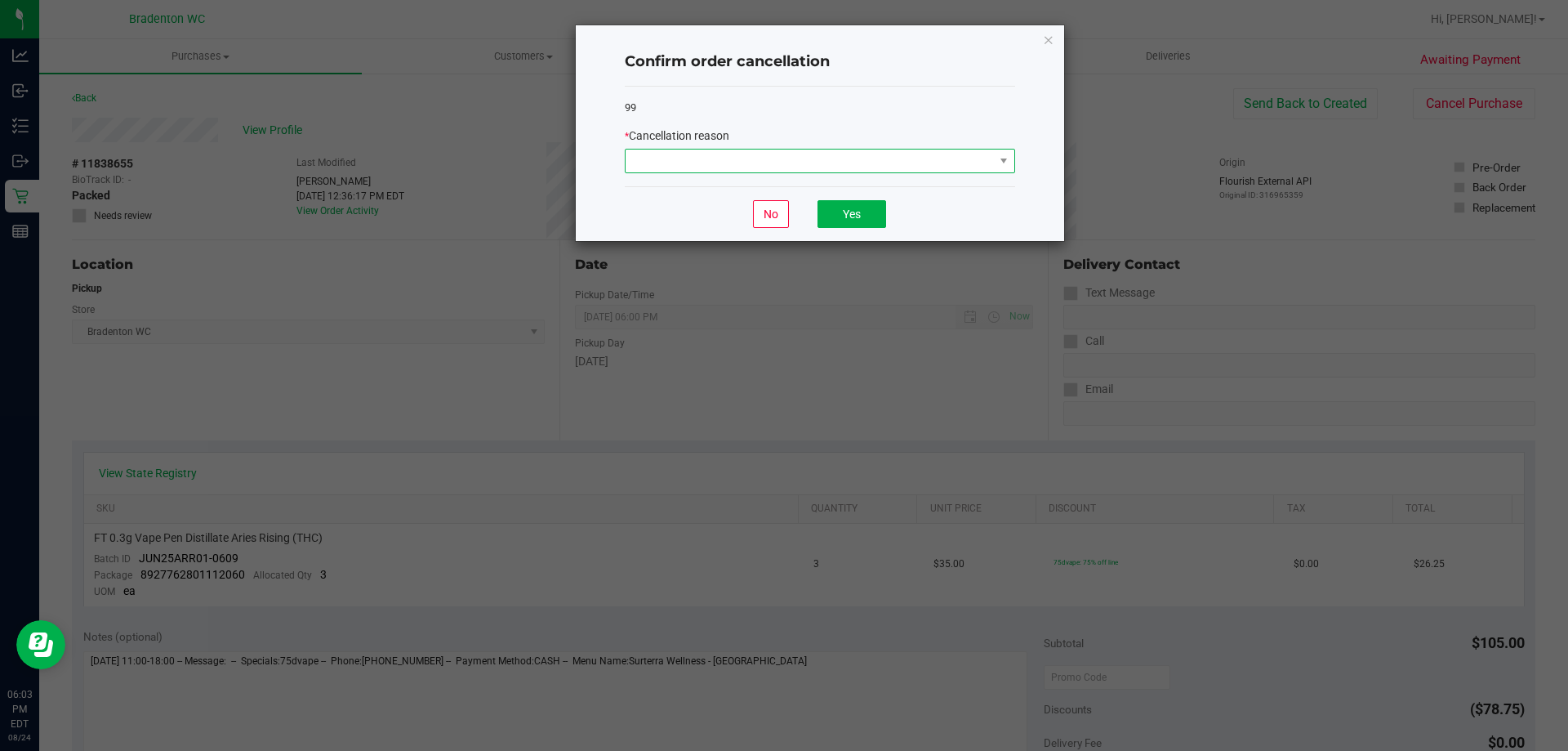
click at [779, 160] on span at bounding box center [809, 161] width 369 height 23
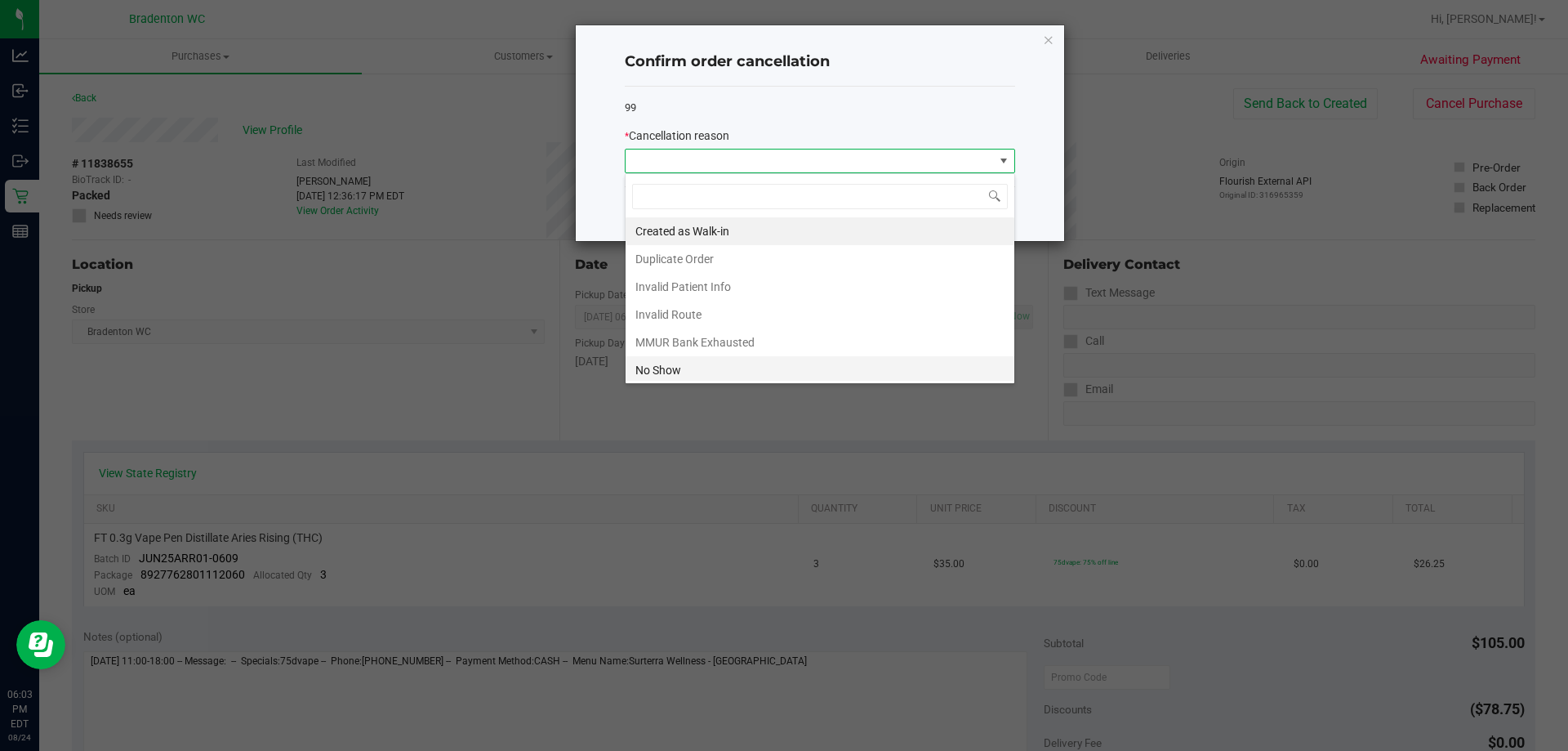
scroll to position [25, 391]
click at [661, 377] on li "No Show" at bounding box center [819, 370] width 389 height 28
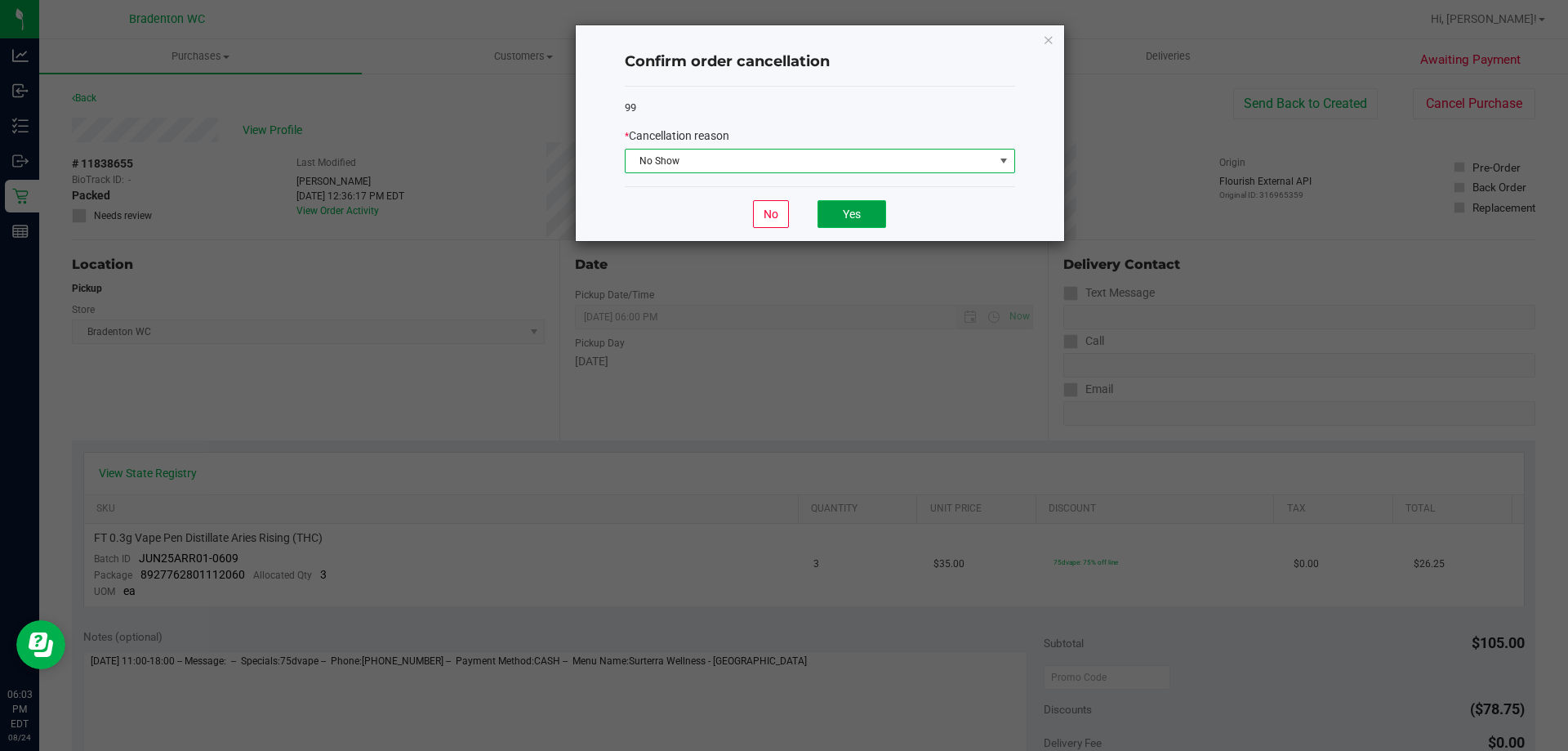
click at [856, 216] on button "Yes" at bounding box center [851, 213] width 68 height 28
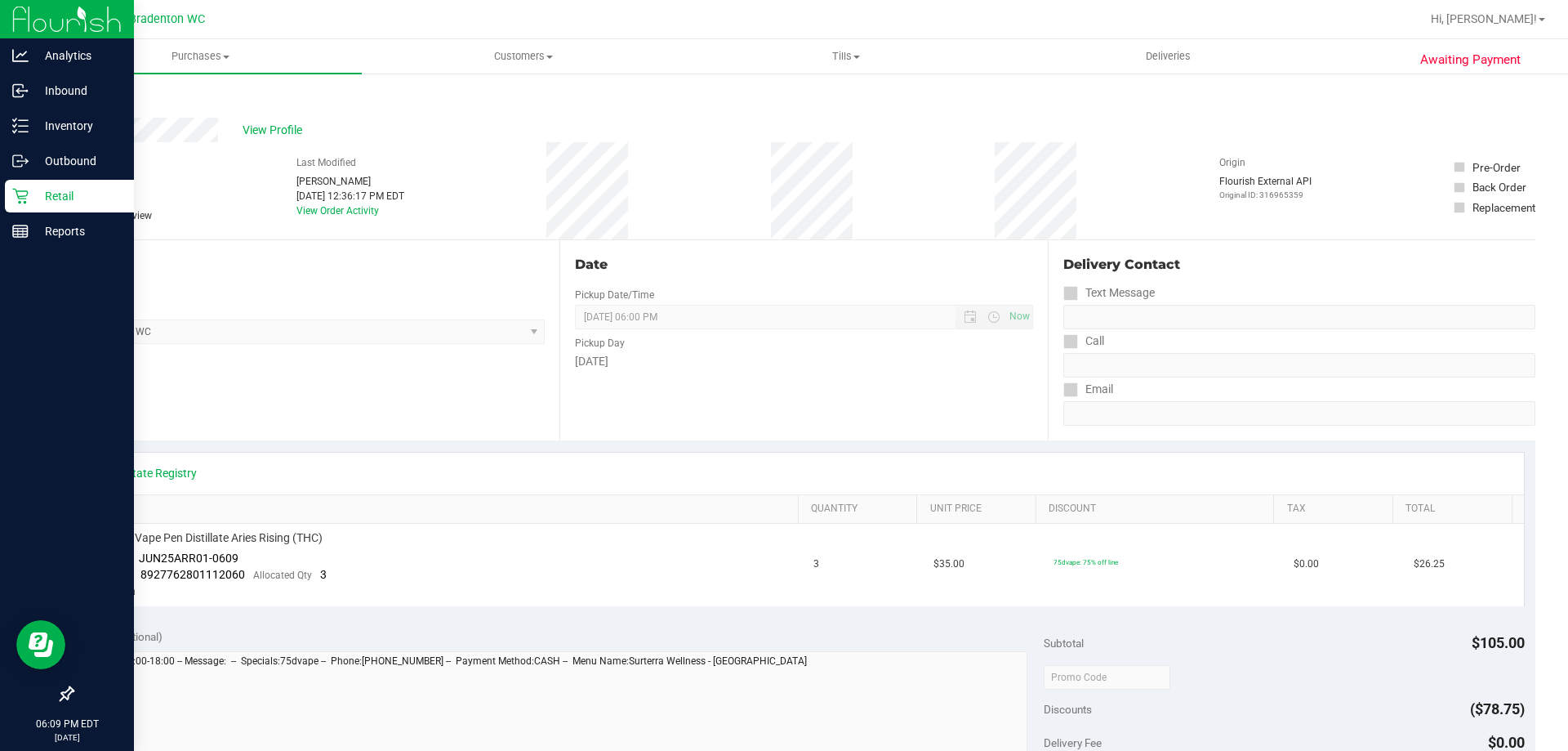
click at [47, 197] on p "Retail" at bounding box center [78, 196] width 98 height 19
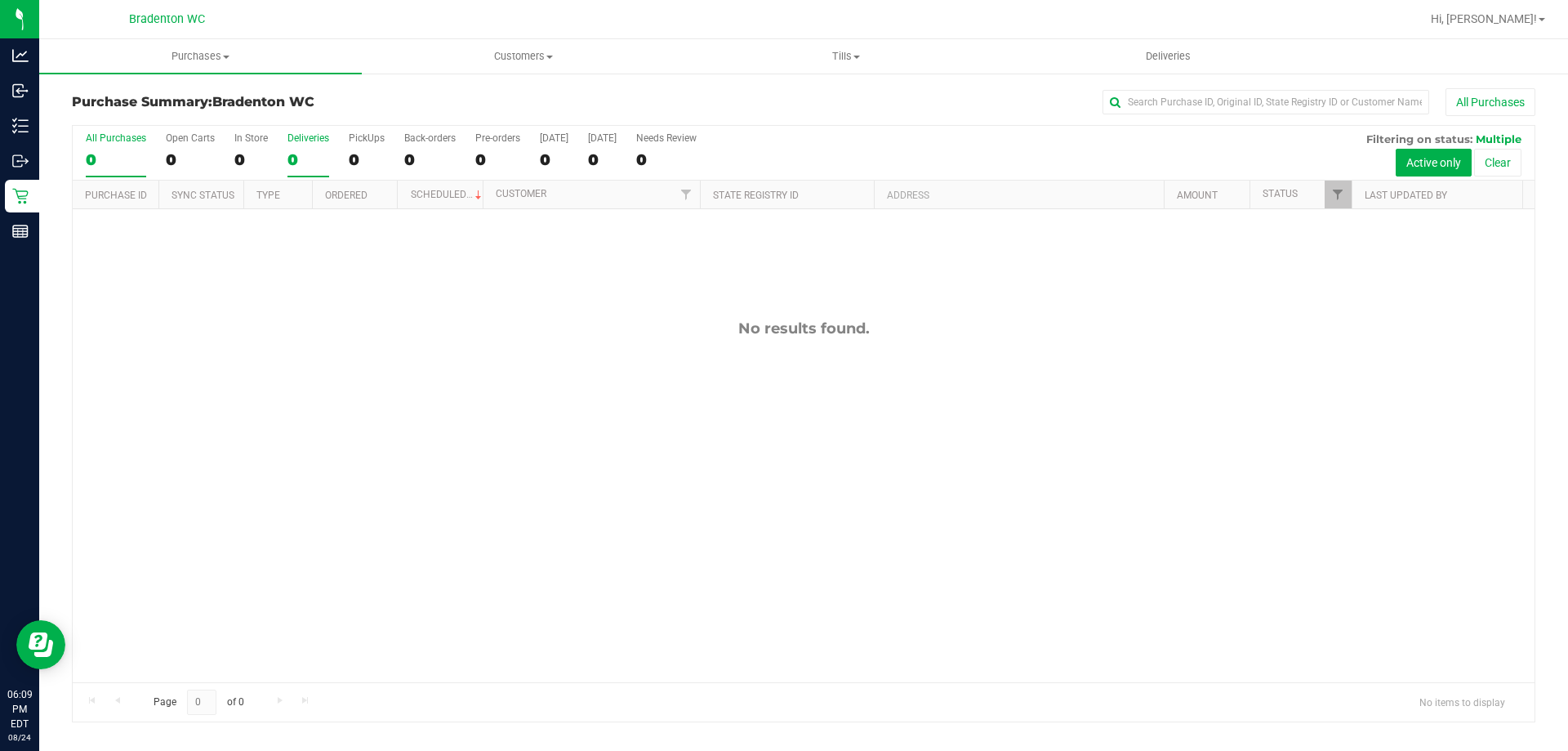
click at [302, 155] on div "0" at bounding box center [307, 159] width 41 height 19
click at [0, 0] on input "Deliveries 0" at bounding box center [0, 0] width 0 height 0
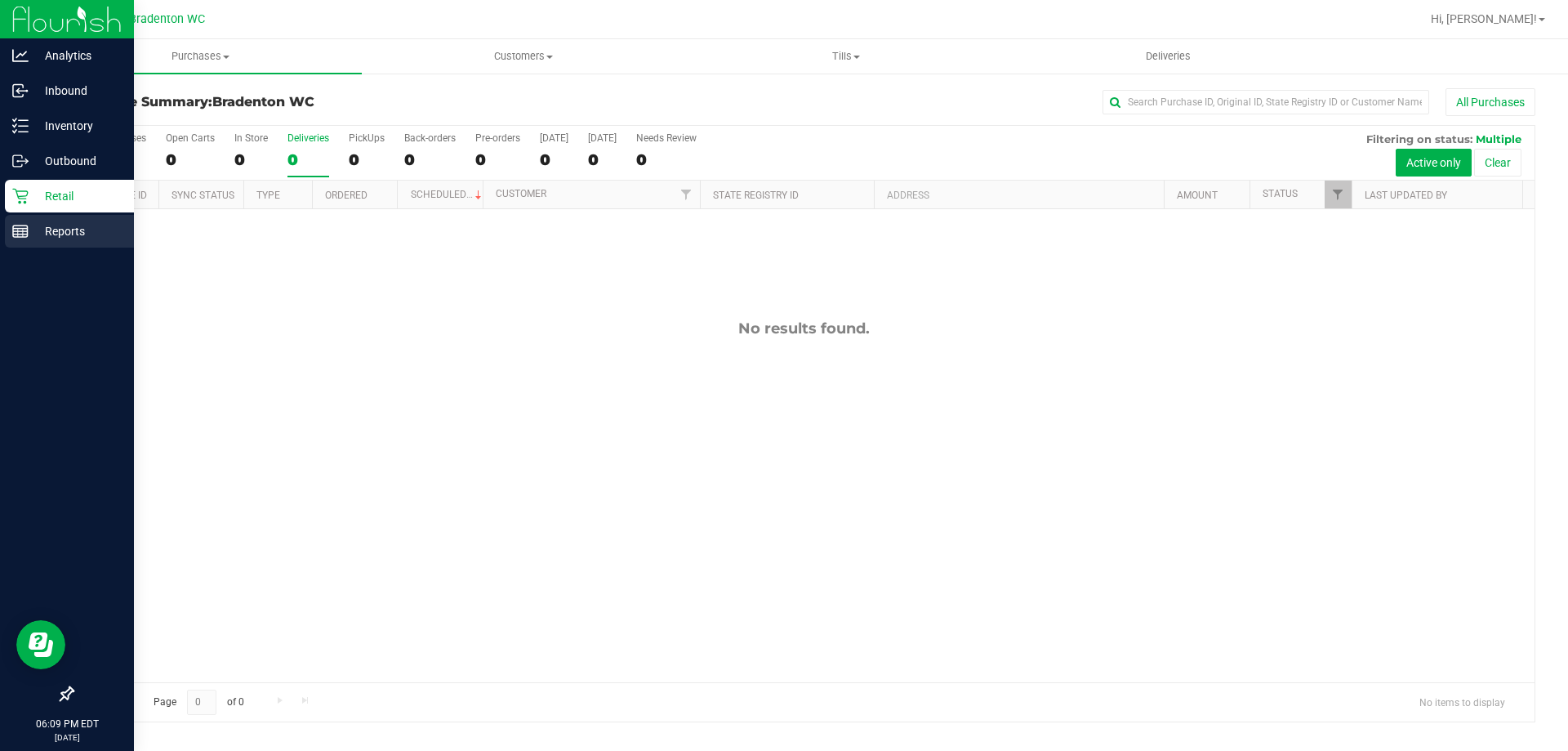
click at [25, 234] on line at bounding box center [20, 234] width 14 height 0
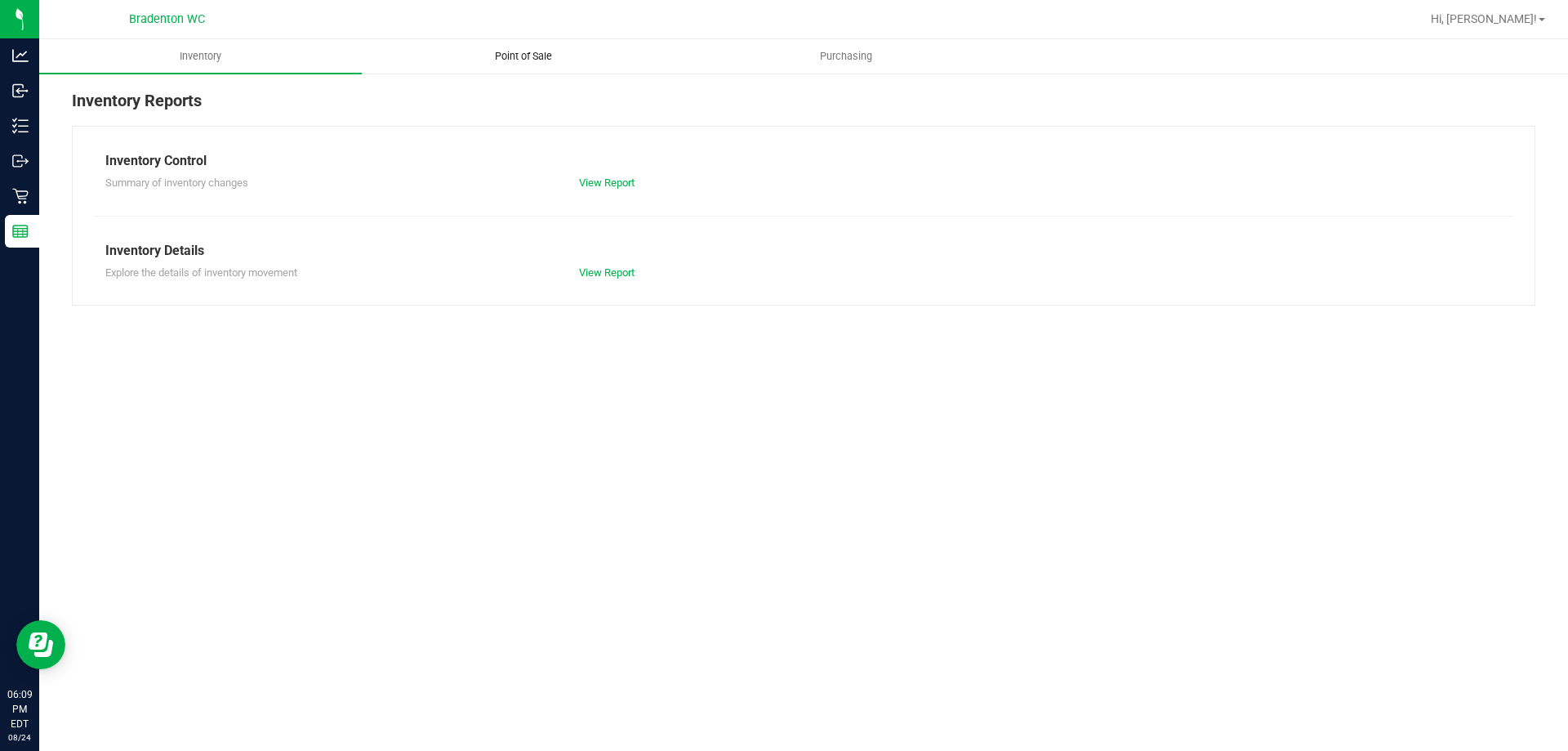
click at [529, 57] on span "Point of Sale" at bounding box center [522, 56] width 101 height 14
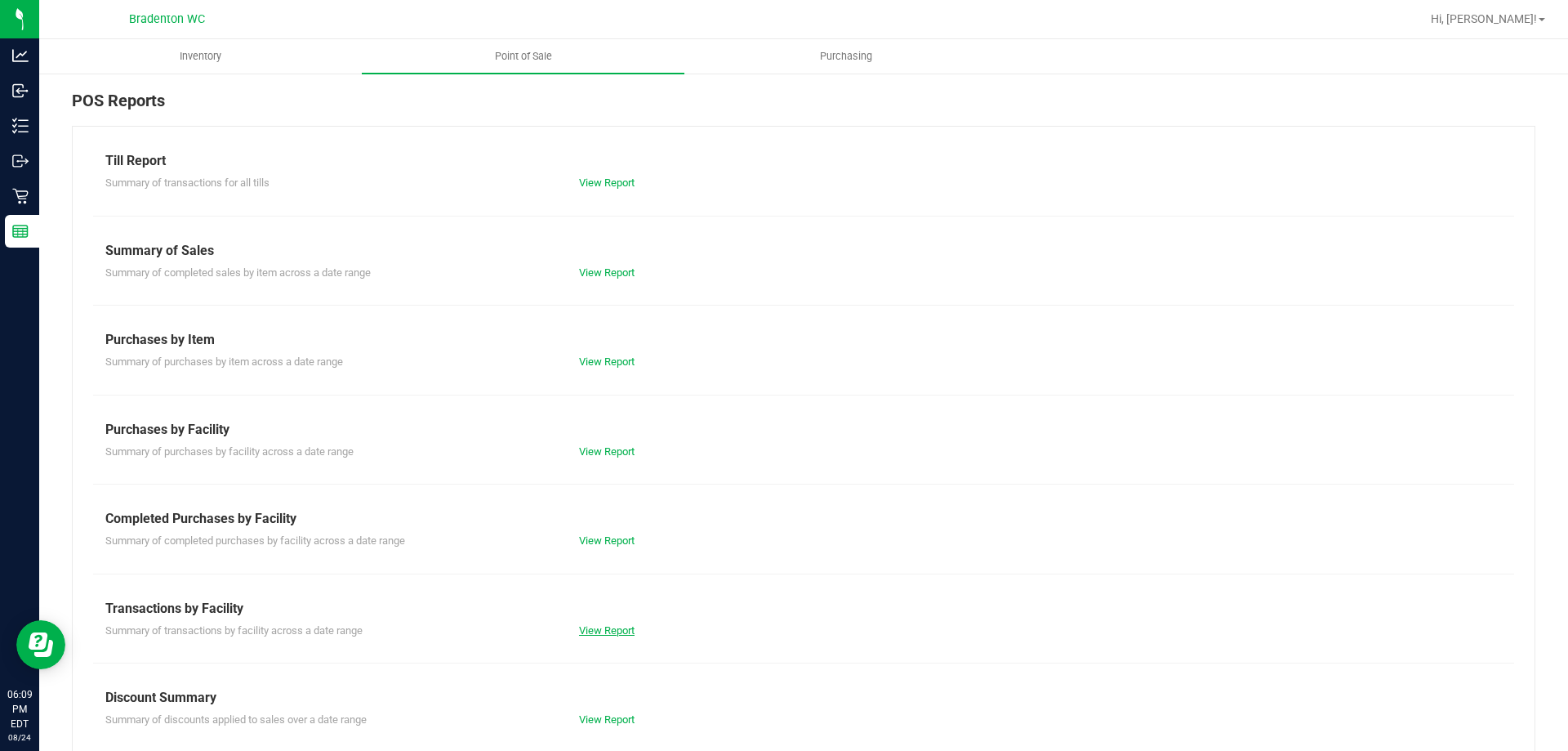
click at [600, 624] on link "View Report" at bounding box center [607, 630] width 56 height 12
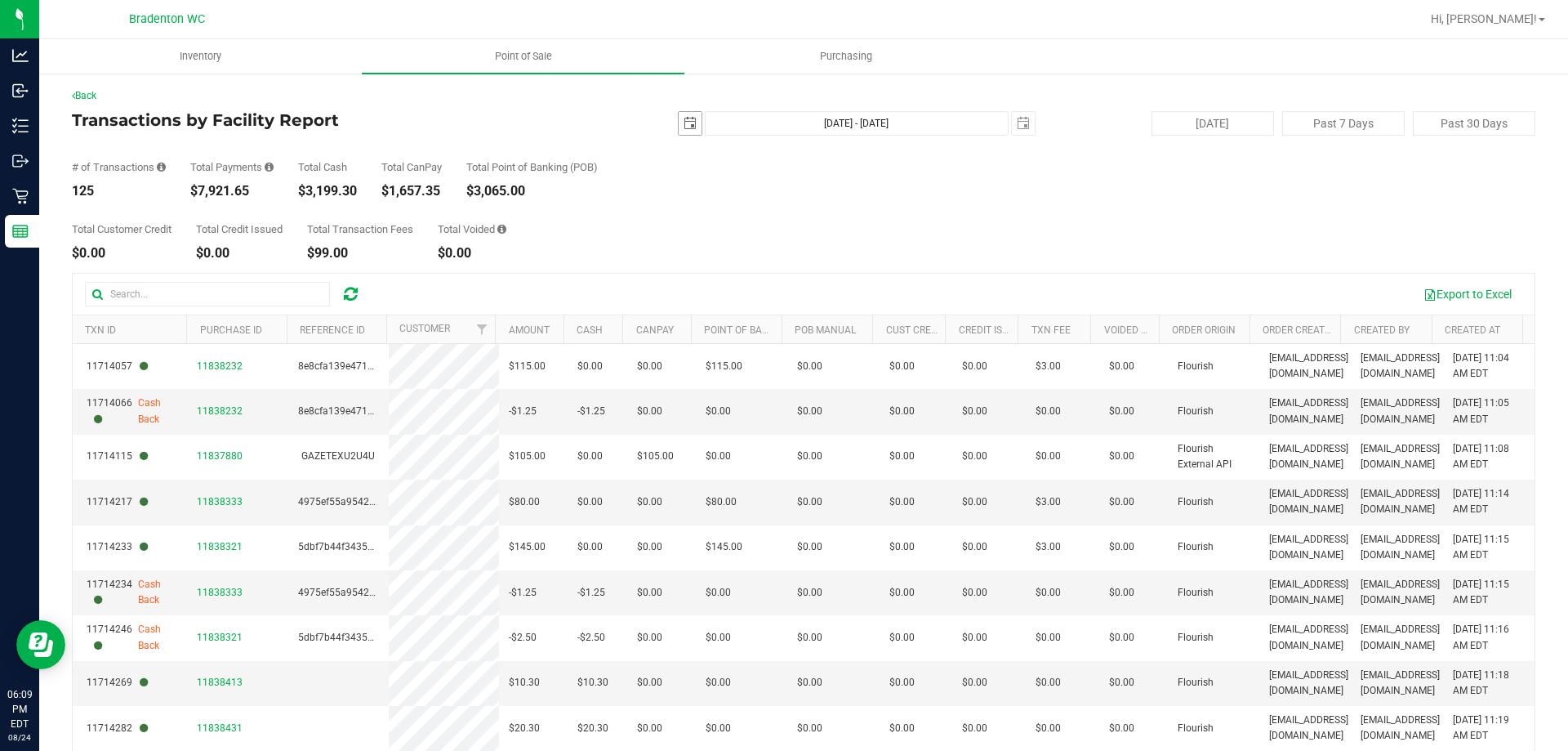
click at [686, 120] on span "select" at bounding box center [690, 124] width 13 height 13
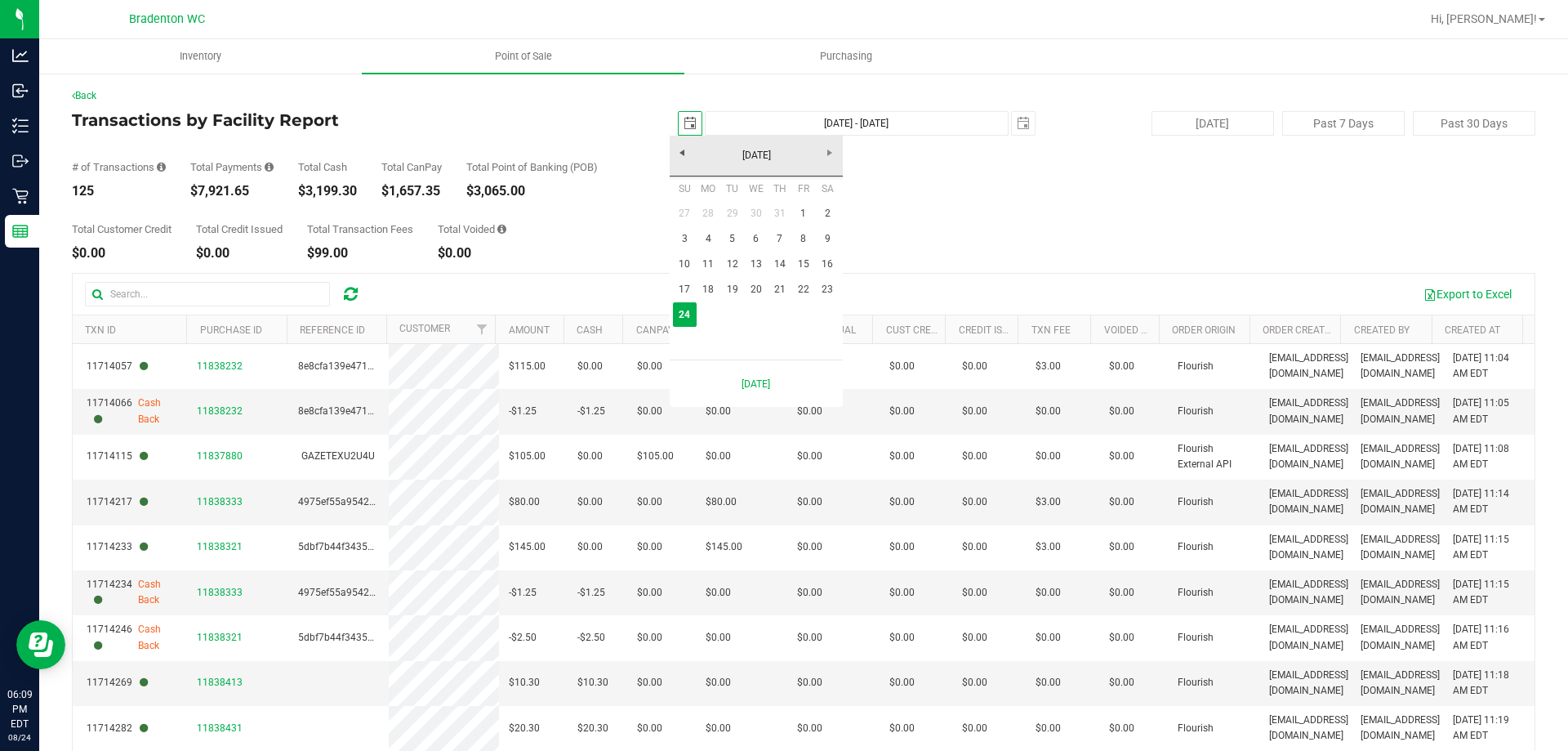
scroll to position [0, 41]
click at [712, 297] on link "18" at bounding box center [708, 289] width 24 height 25
type input "[DATE]"
type input "[DATE] - [DATE]"
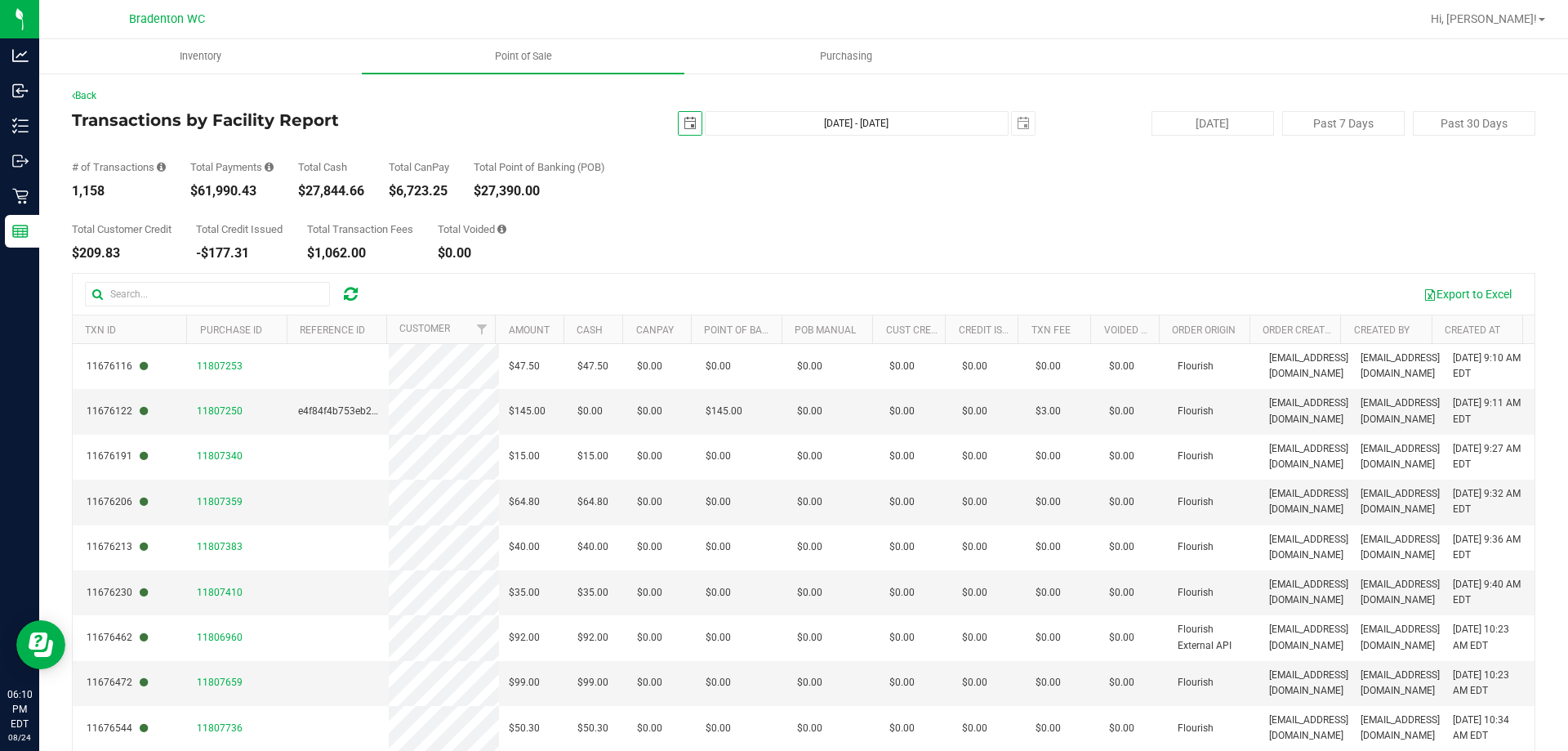
click at [688, 119] on span "select" at bounding box center [690, 124] width 23 height 23
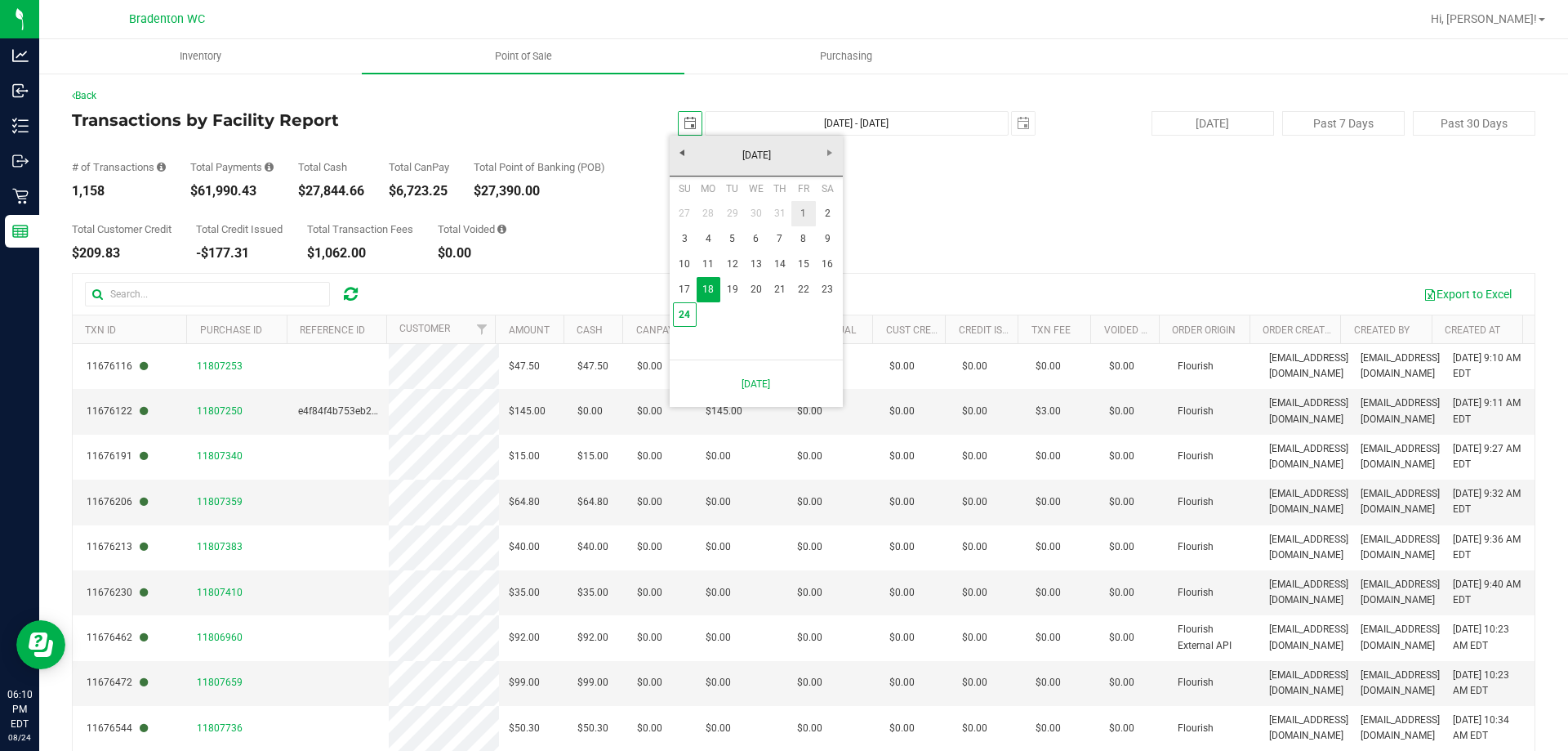
click at [802, 214] on link "1" at bounding box center [803, 213] width 24 height 25
type input "[DATE]"
type input "[DATE] - [DATE]"
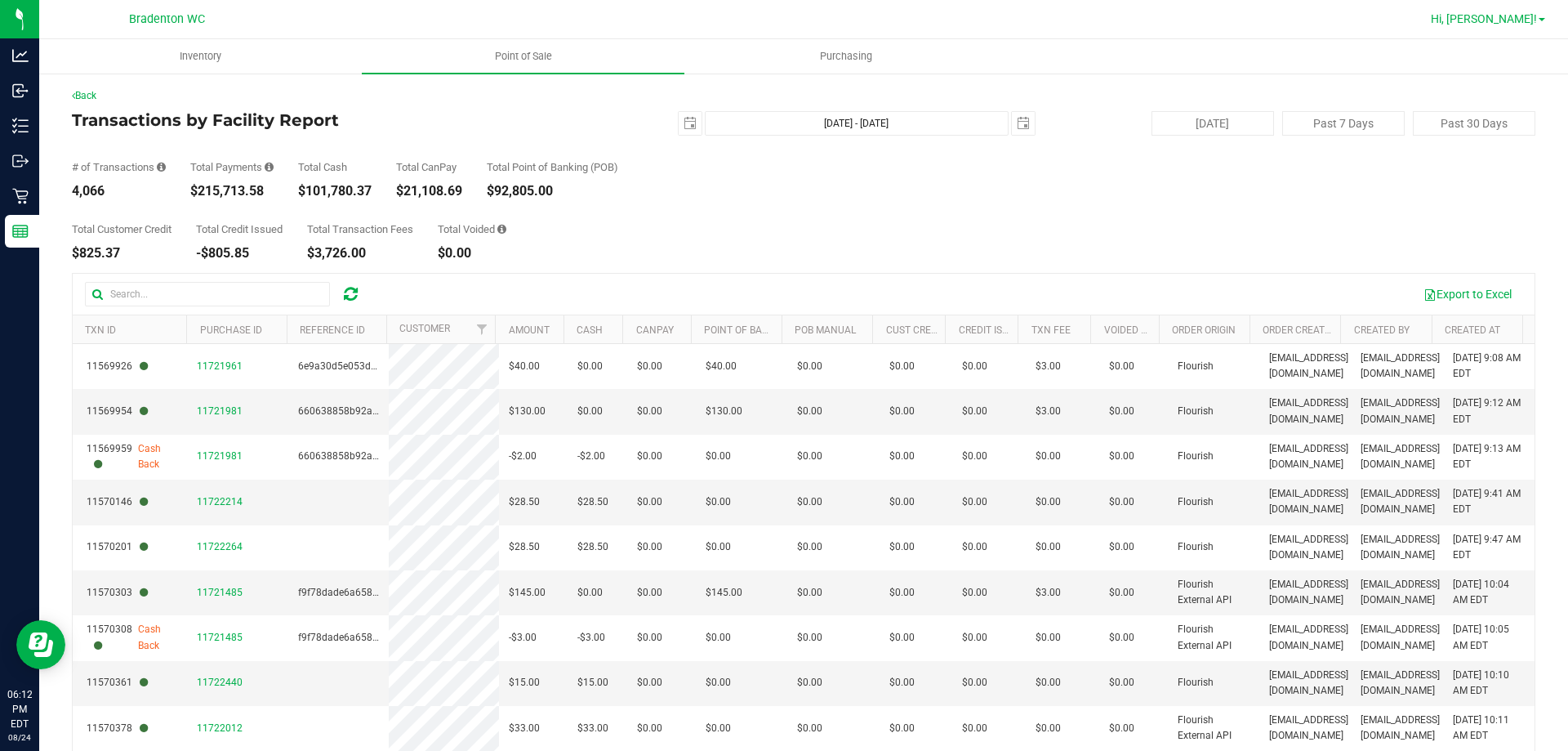
click at [1524, 21] on span "Hi, [PERSON_NAME]!" at bounding box center [1484, 19] width 107 height 13
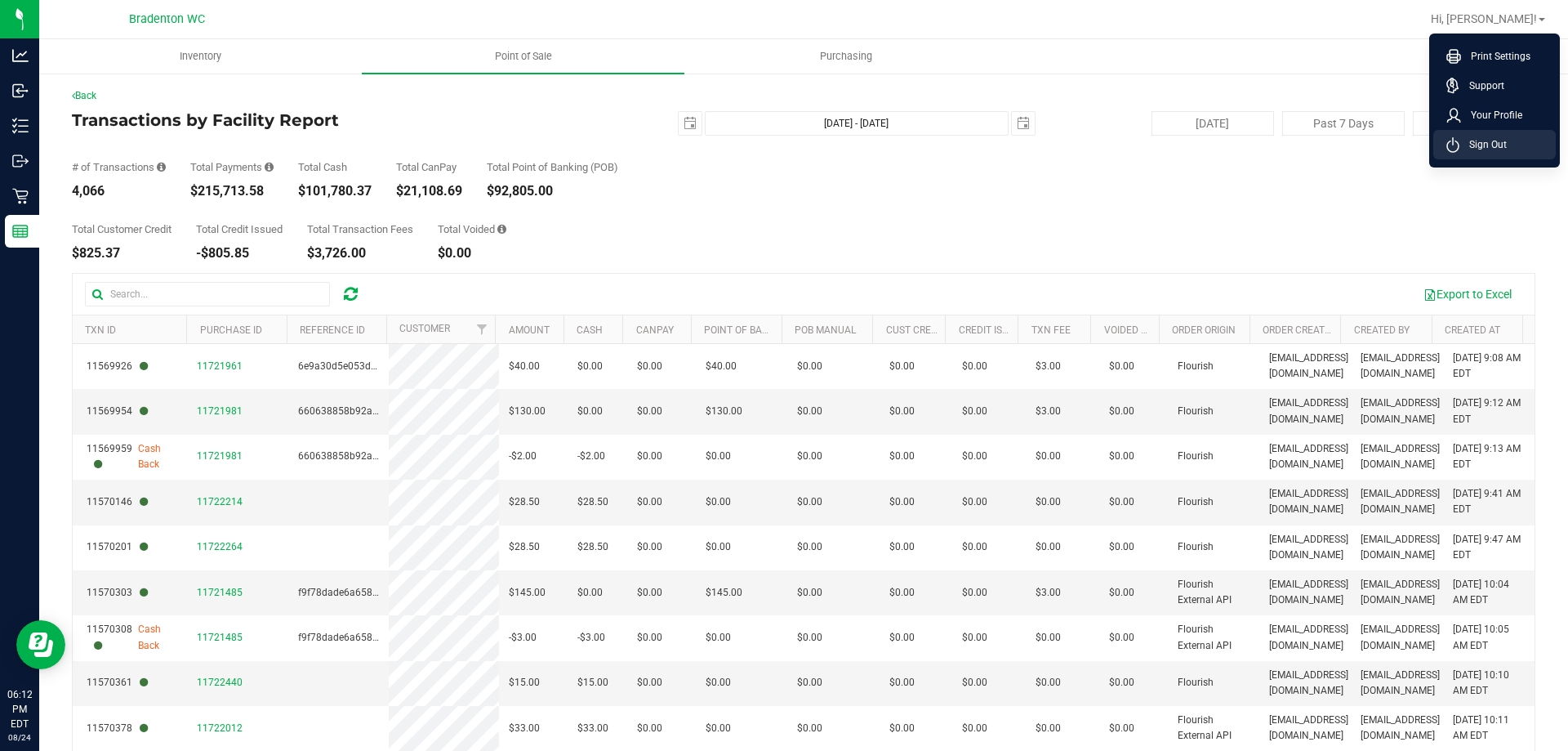
click at [1498, 144] on span "Sign Out" at bounding box center [1483, 144] width 47 height 16
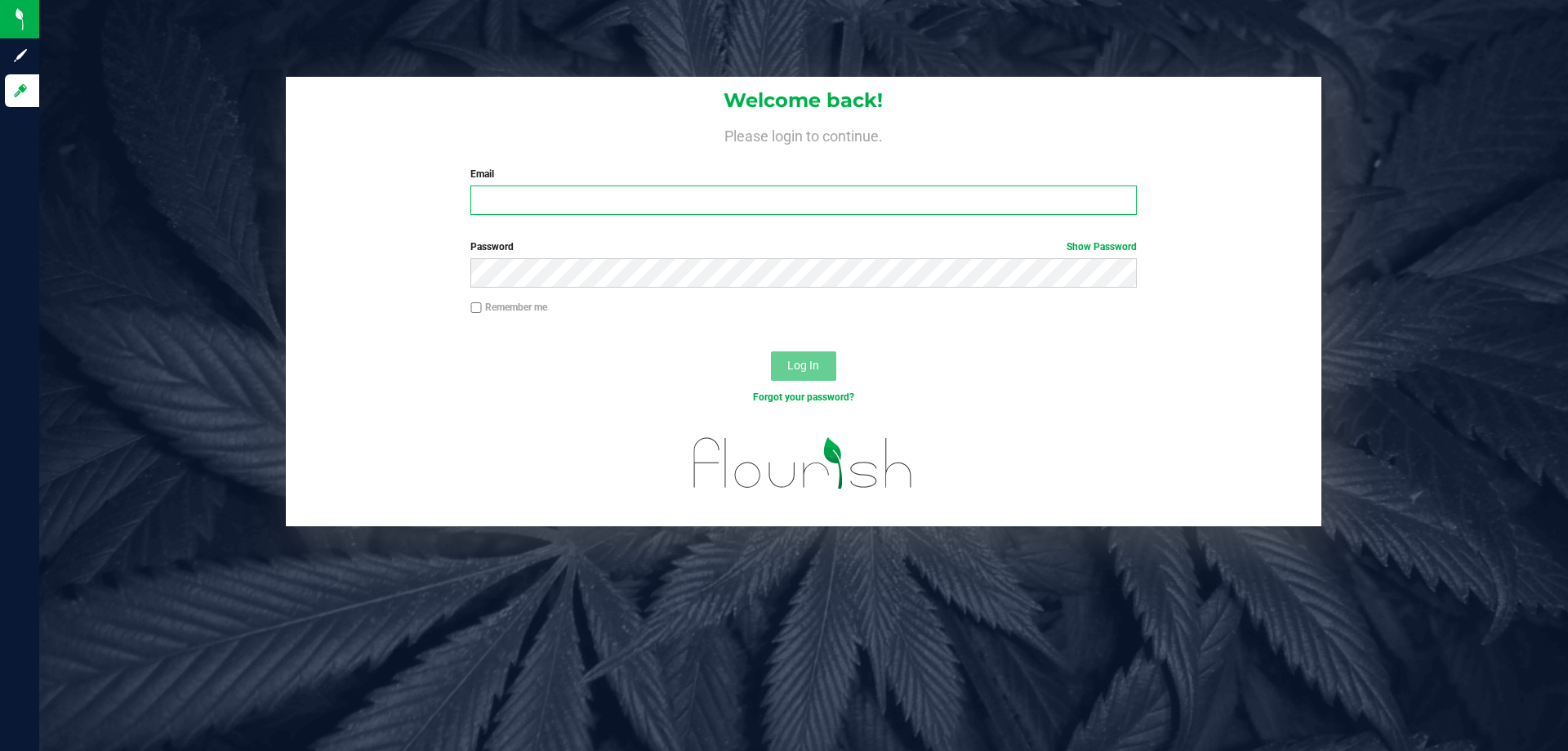
click at [499, 192] on input "Email" at bounding box center [803, 200] width 665 height 30
type input "[EMAIL_ADDRESS][DOMAIN_NAME]"
click at [771, 351] on button "Log In" at bounding box center [804, 366] width 65 height 30
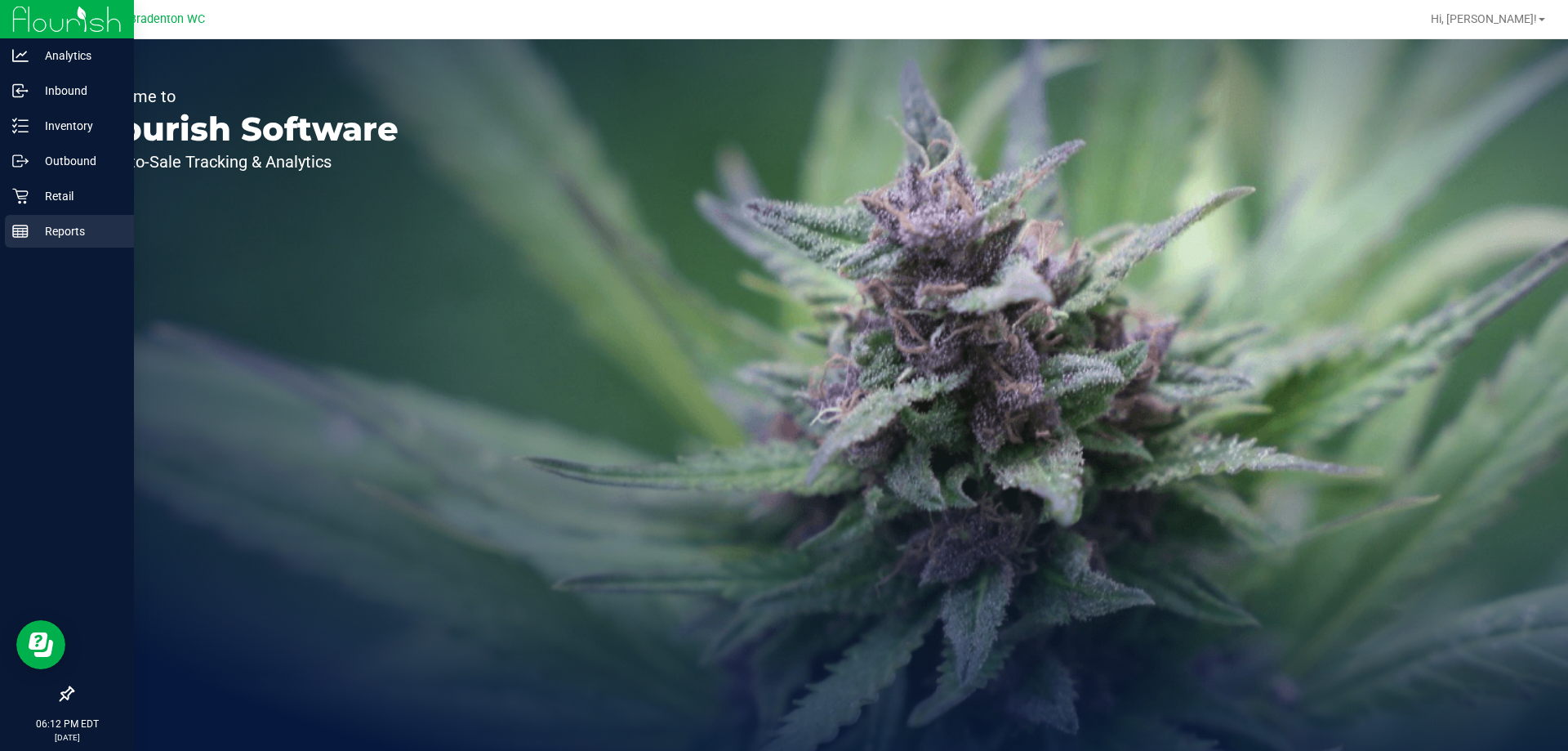
click at [80, 233] on p "Reports" at bounding box center [78, 230] width 98 height 19
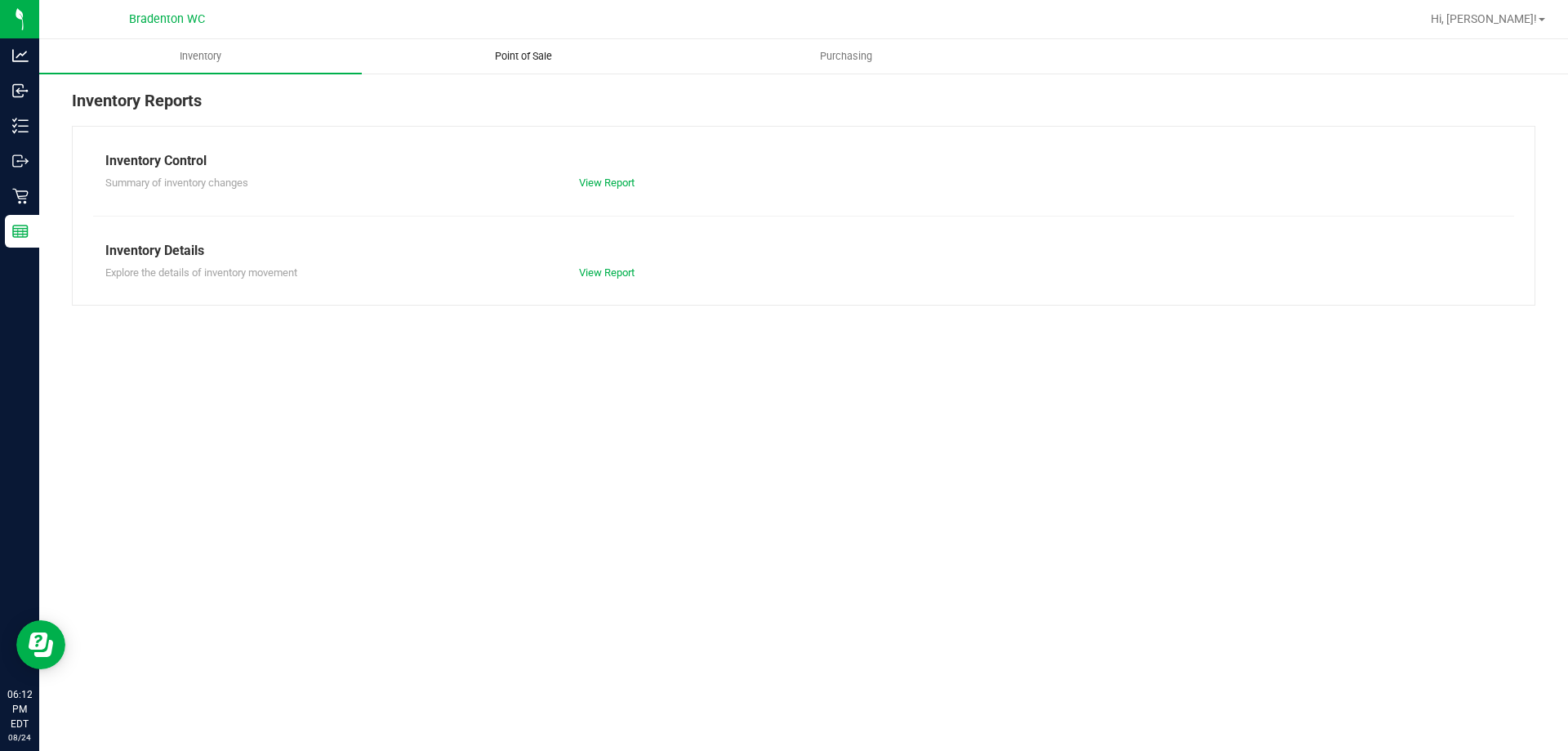
click at [508, 57] on span "Point of Sale" at bounding box center [522, 56] width 101 height 14
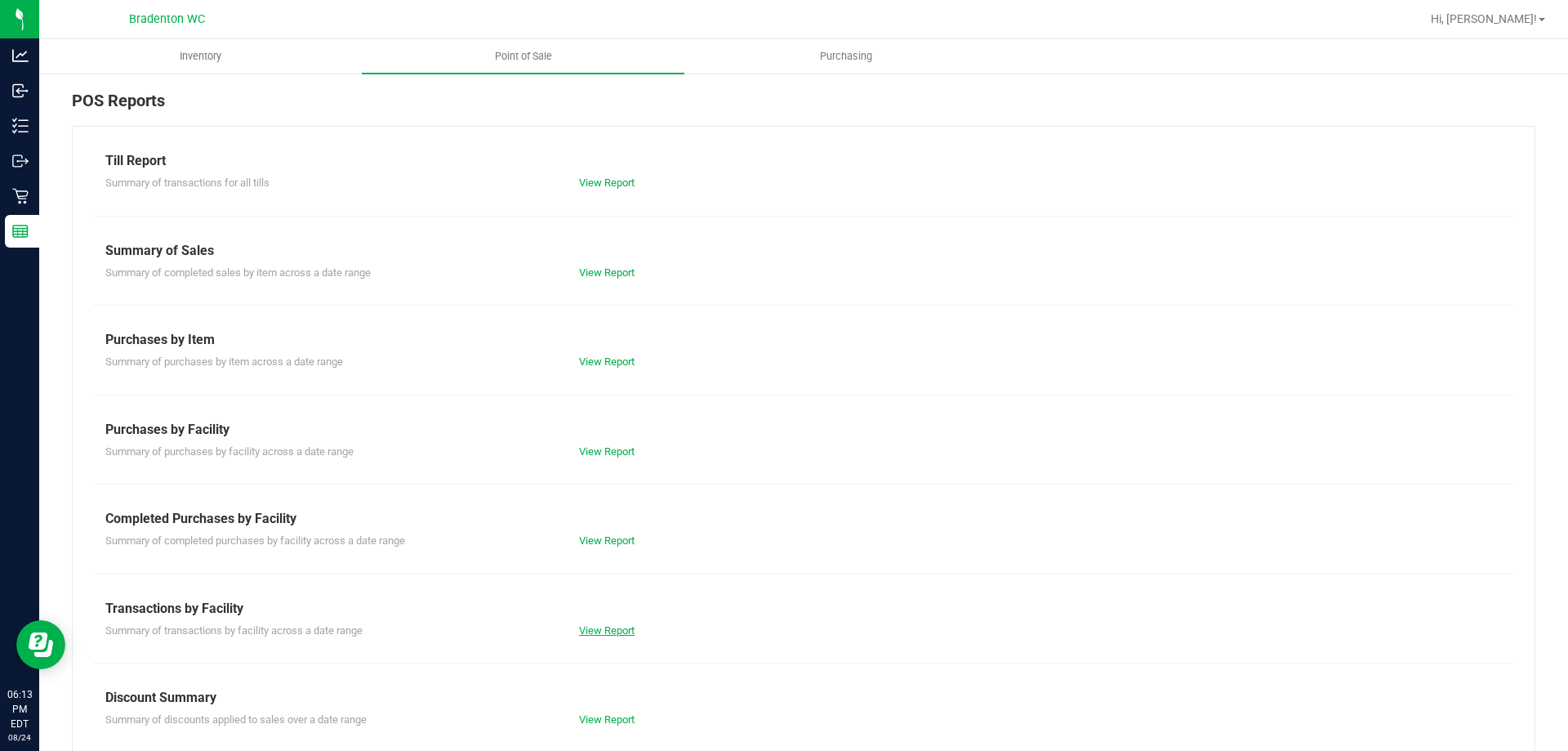
click at [603, 631] on link "View Report" at bounding box center [607, 630] width 56 height 12
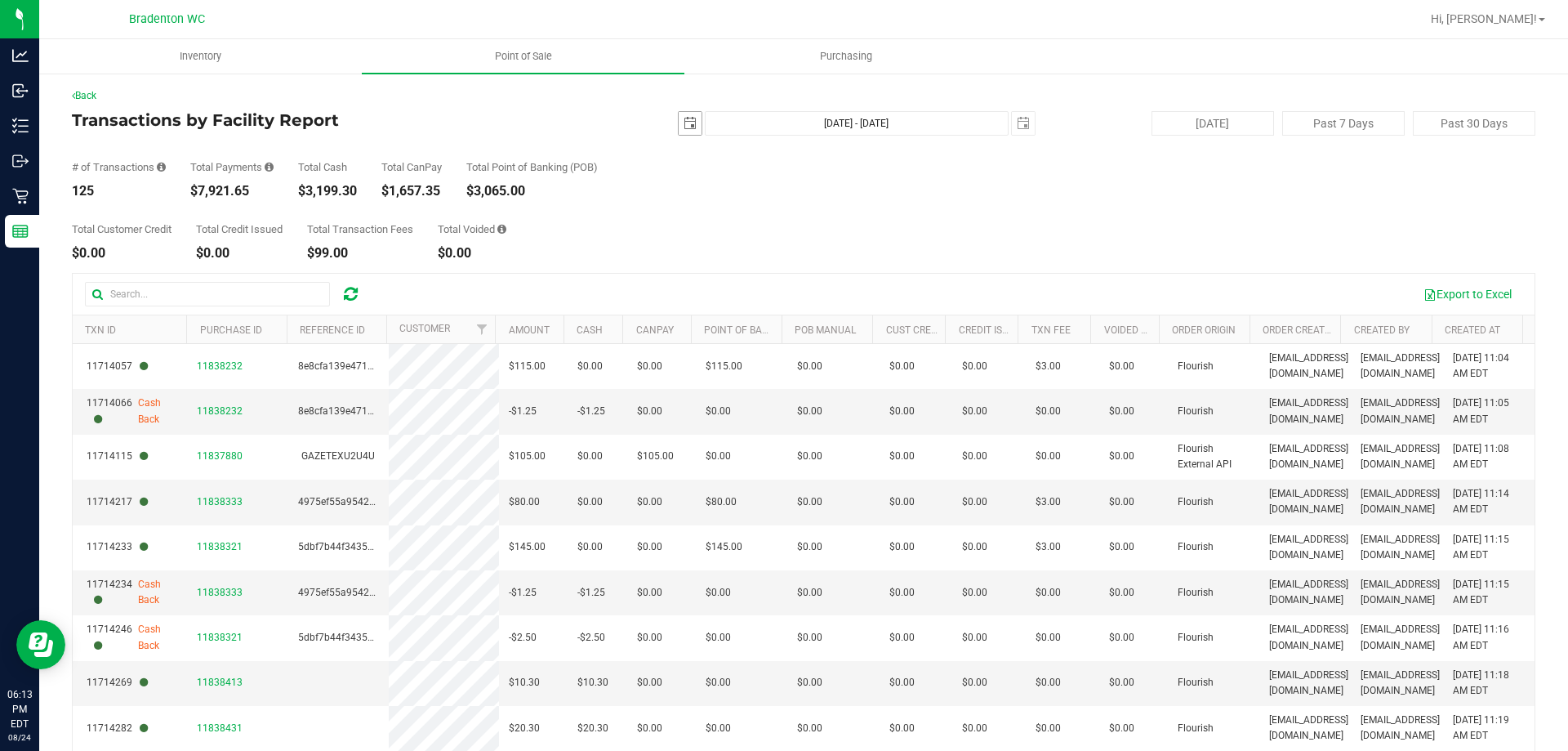
click at [688, 124] on span "select" at bounding box center [690, 124] width 13 height 13
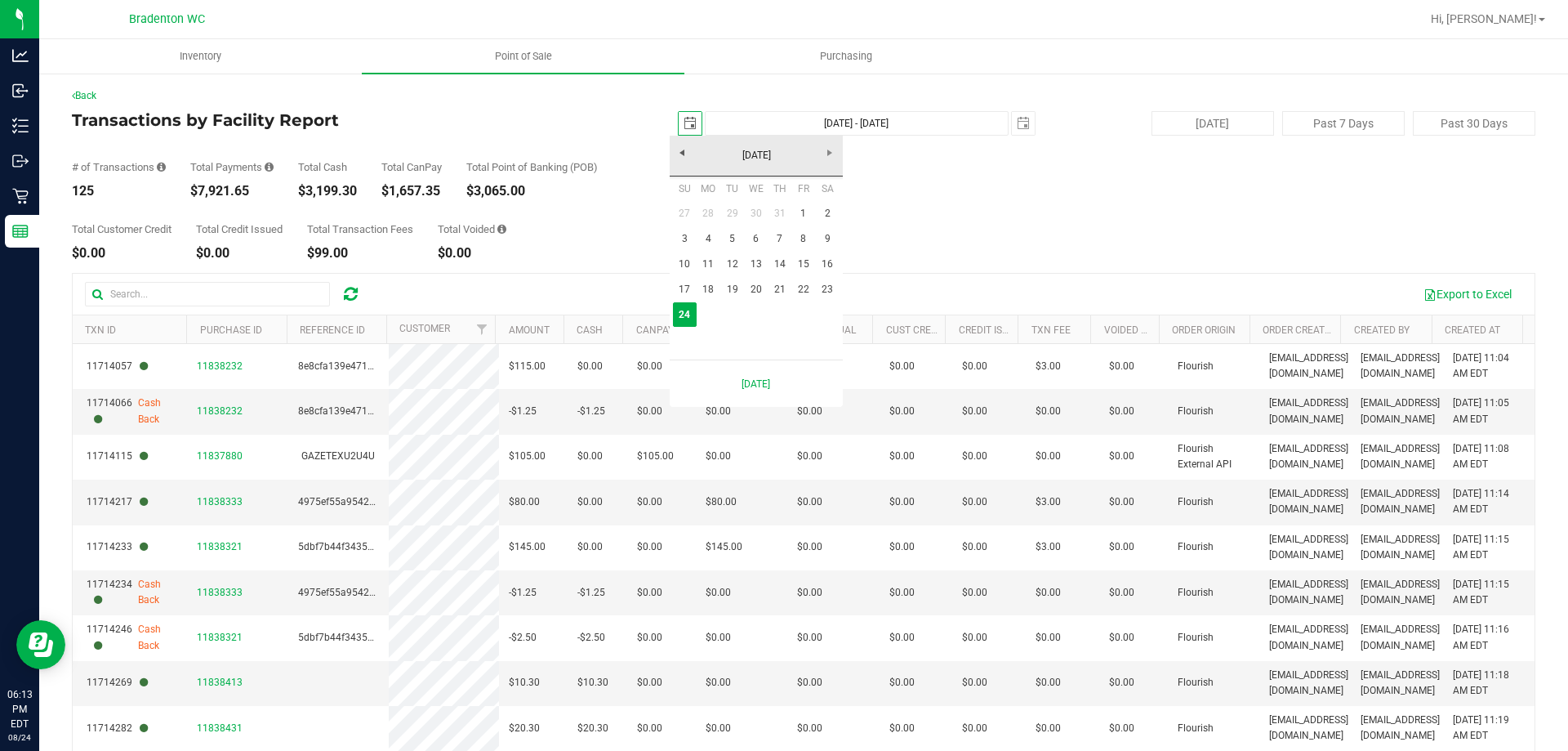
scroll to position [0, 41]
click at [803, 212] on link "1" at bounding box center [803, 213] width 24 height 25
type input "[DATE]"
type input "[DATE] - [DATE]"
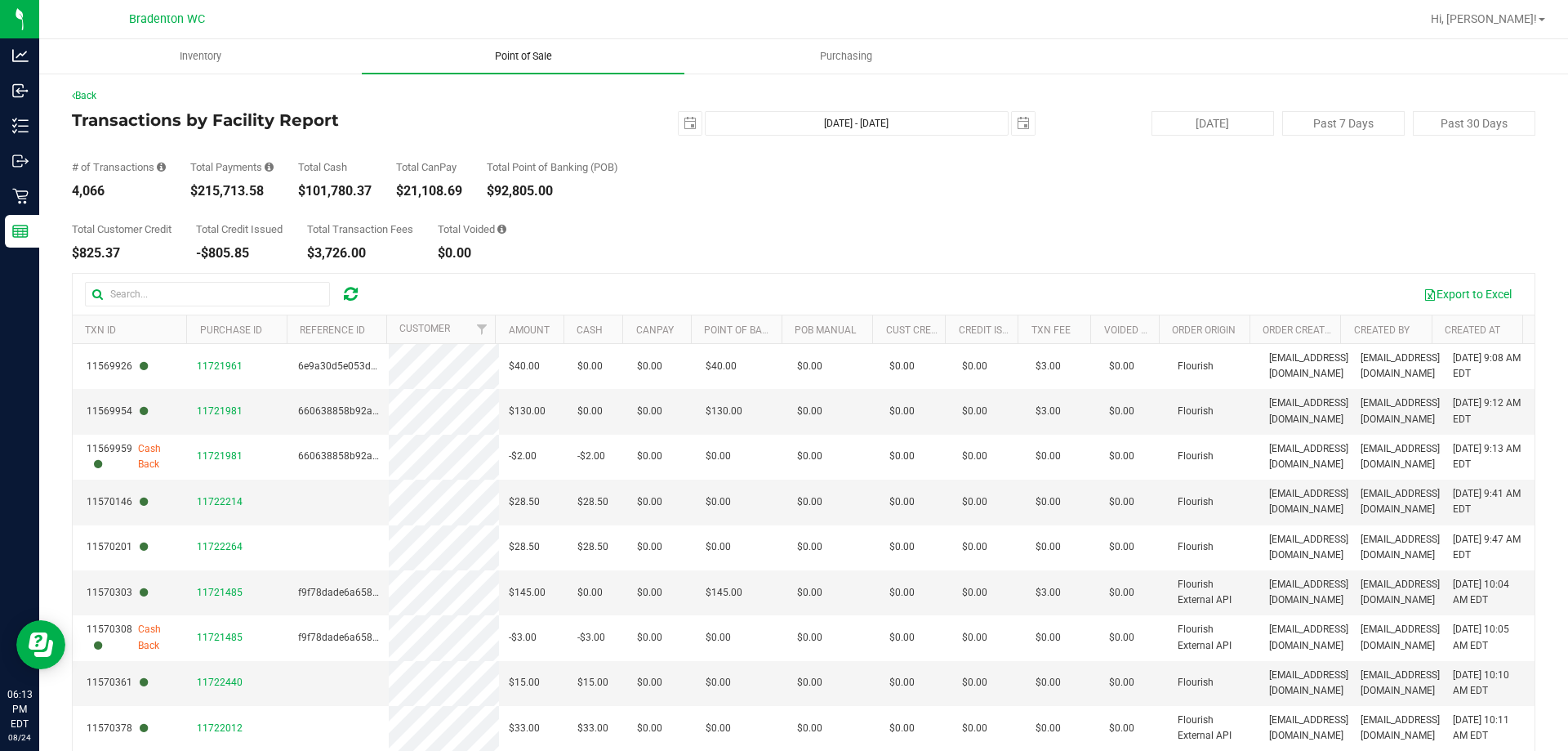
click at [512, 56] on span "Point of Sale" at bounding box center [522, 56] width 101 height 14
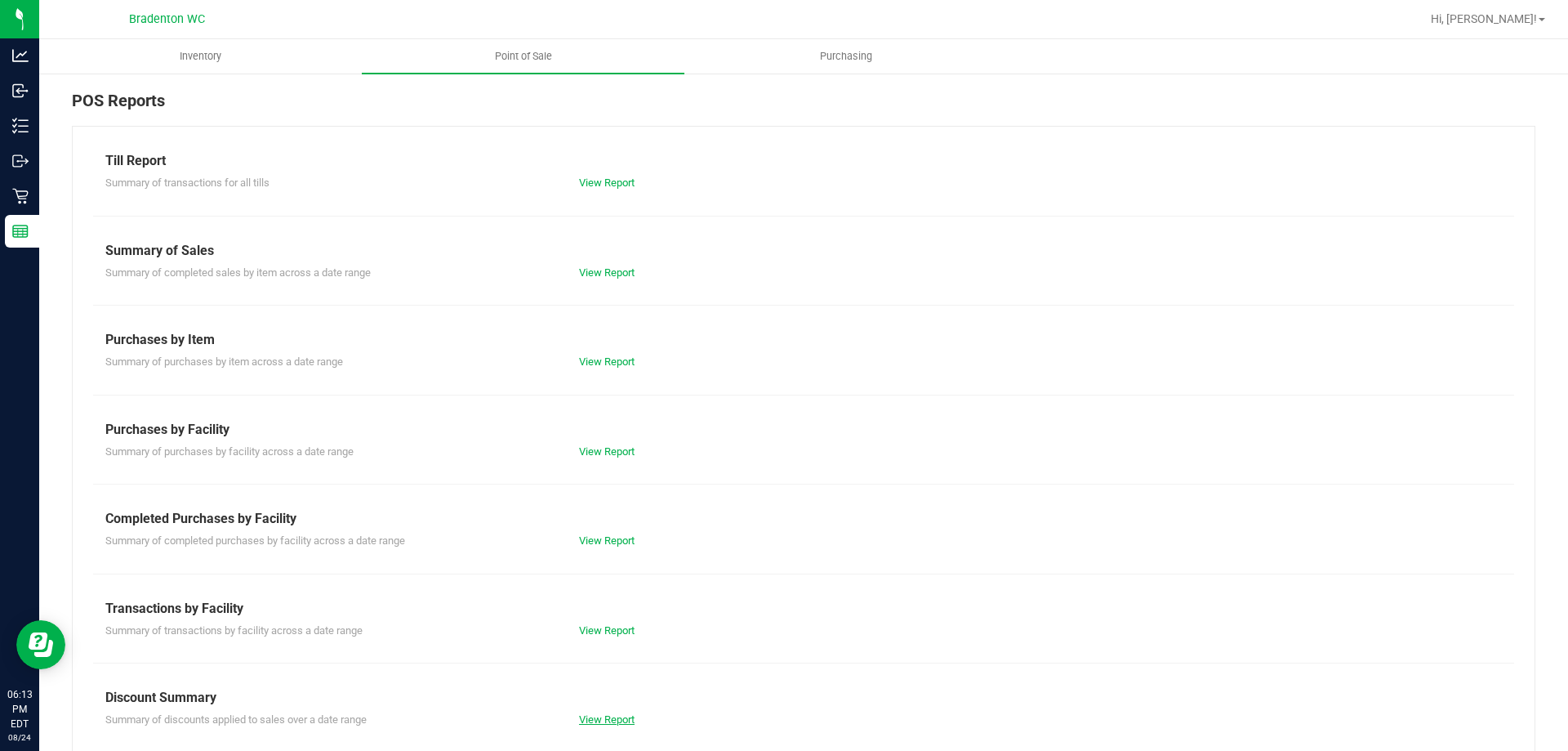
click at [601, 719] on link "View Report" at bounding box center [607, 718] width 56 height 12
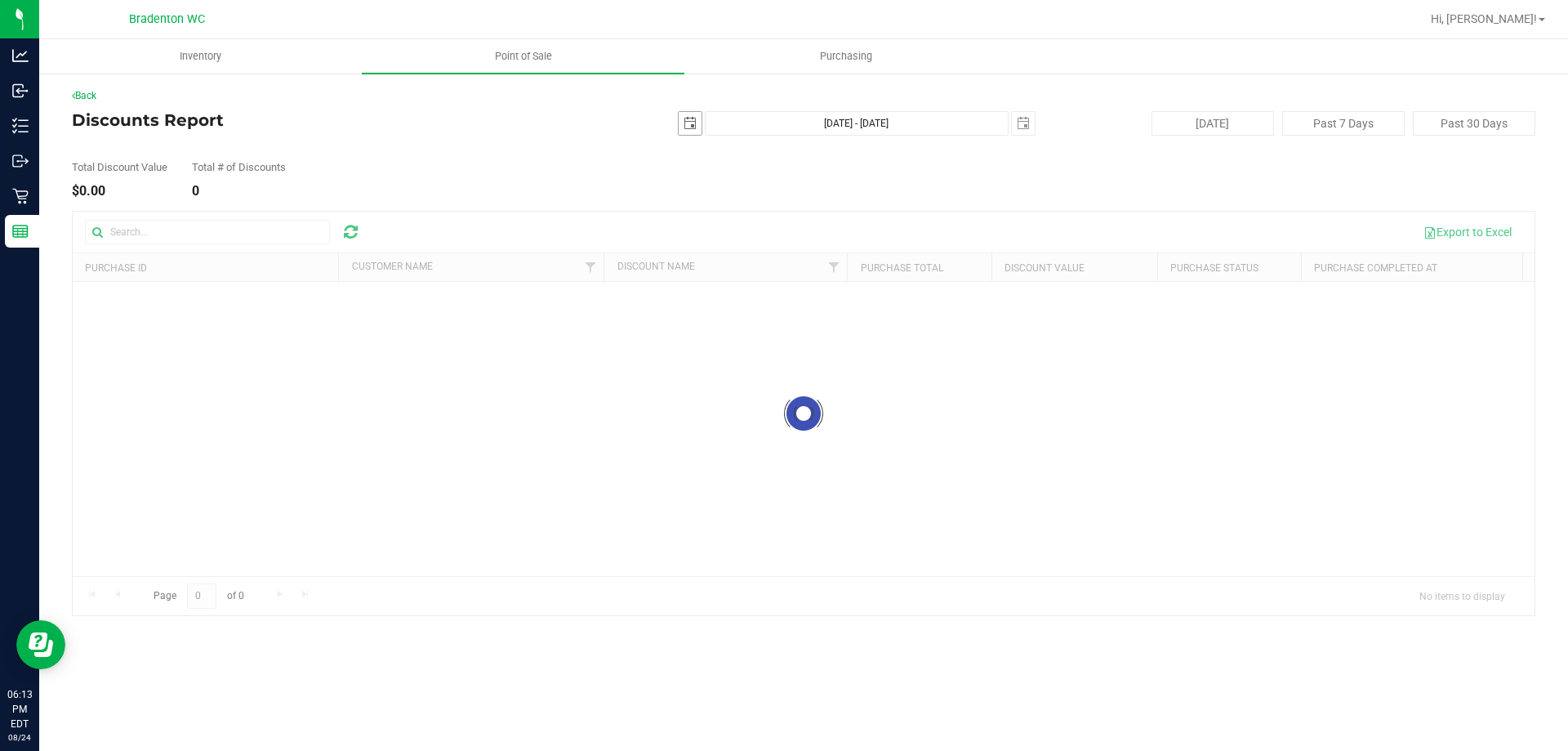
click at [686, 121] on span "select" at bounding box center [690, 124] width 13 height 13
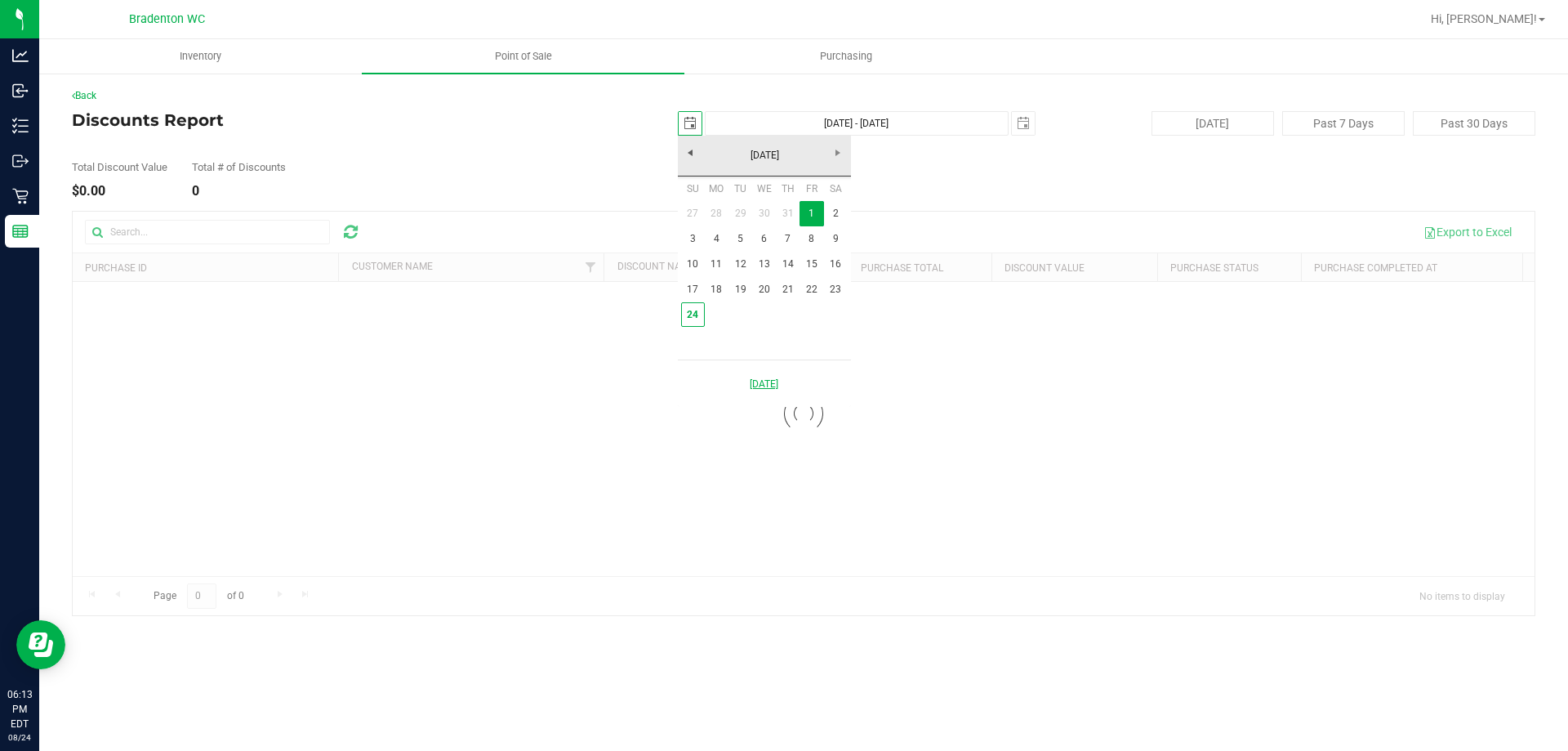
scroll to position [0, 41]
click at [692, 308] on link "24" at bounding box center [692, 315] width 24 height 25
type input "[DATE]"
type input "[DATE] - [DATE]"
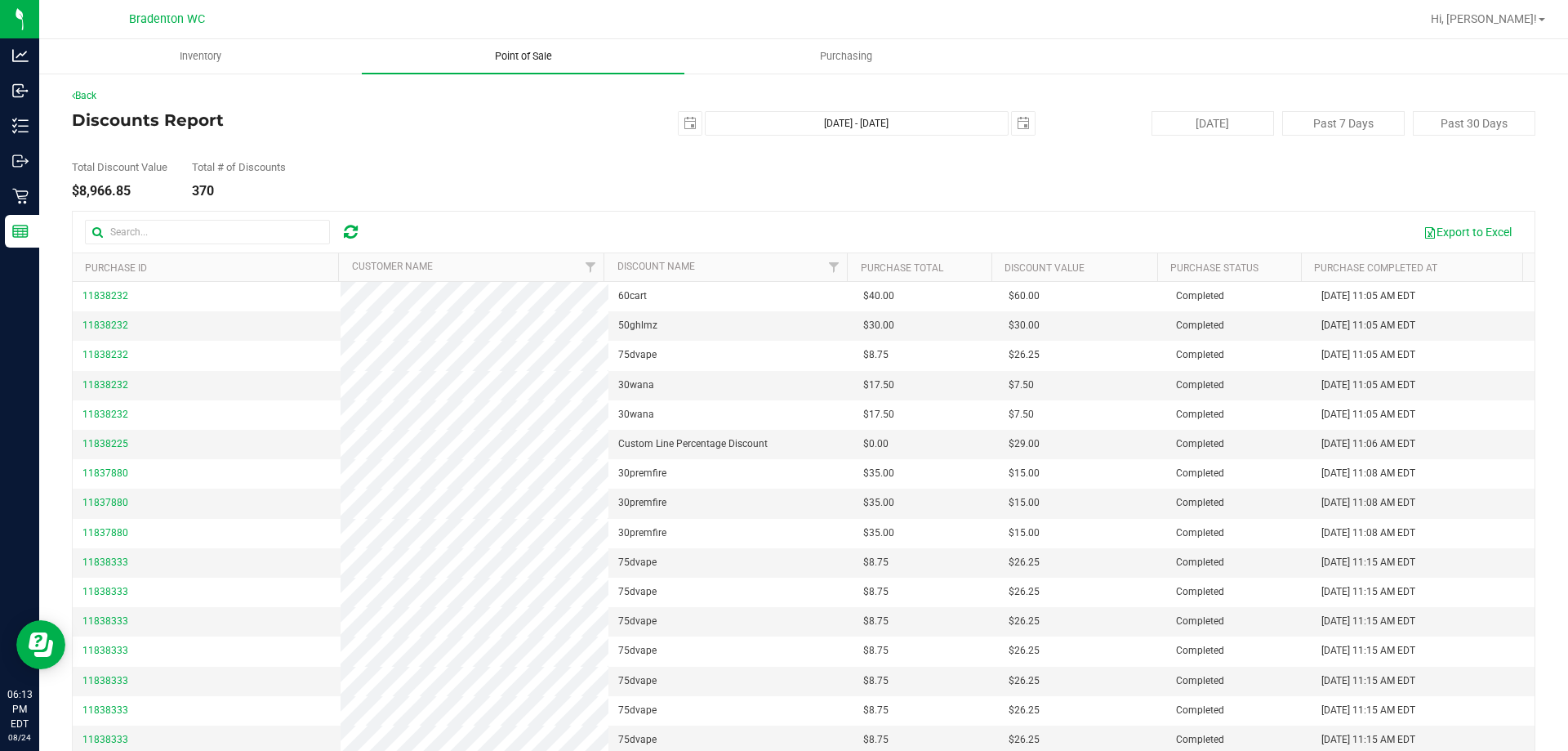
click at [498, 56] on span "Point of Sale" at bounding box center [522, 56] width 101 height 14
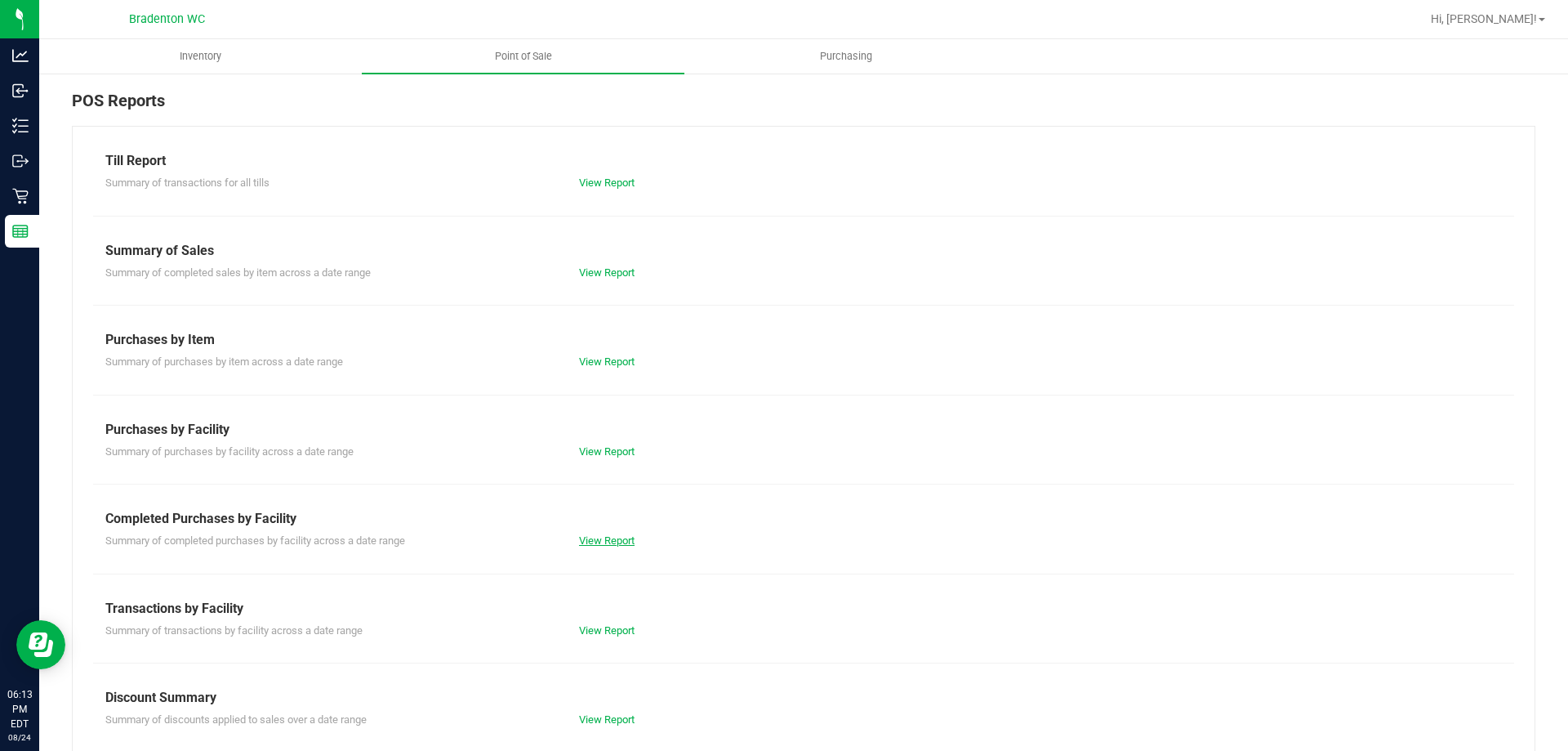
click at [583, 541] on link "View Report" at bounding box center [607, 540] width 56 height 12
